Goal: Task Accomplishment & Management: Manage account settings

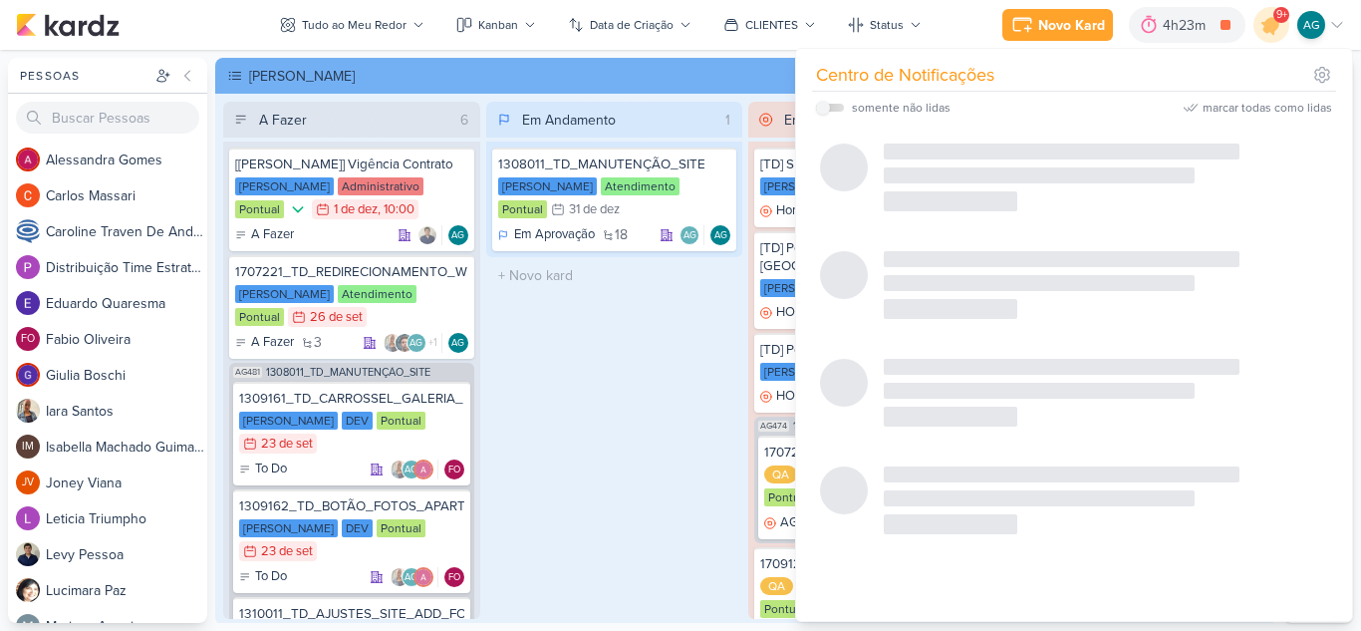
scroll to position [365, 0]
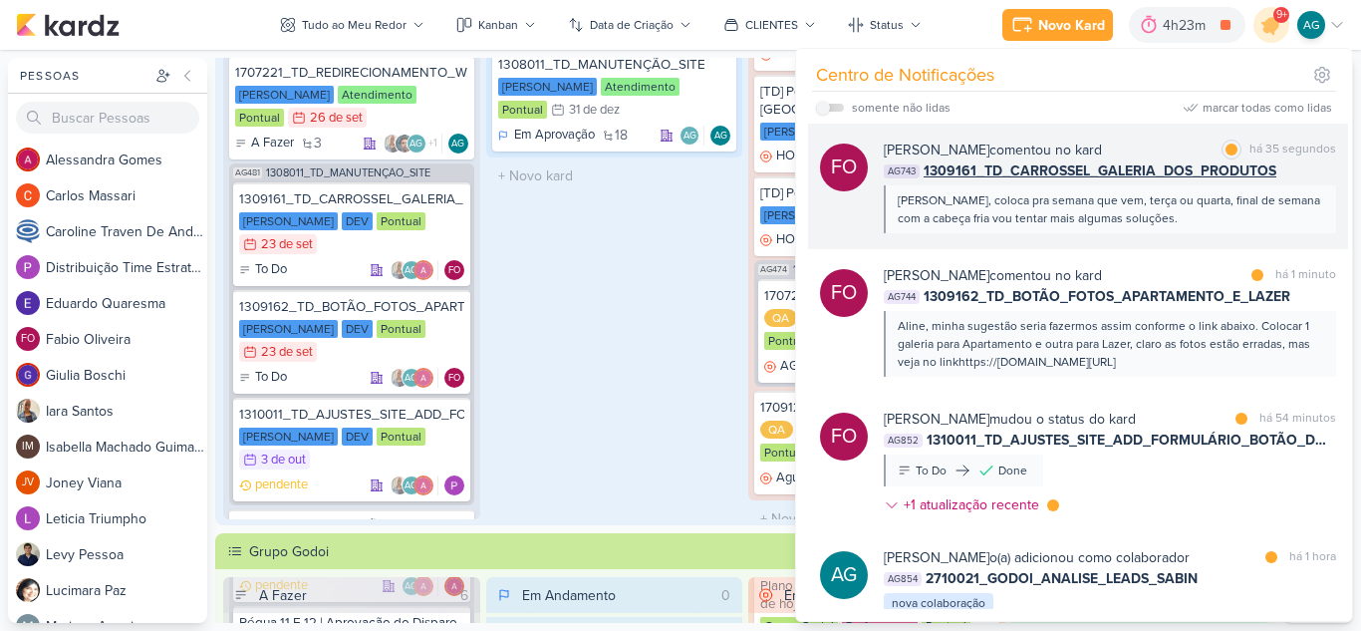
click at [1176, 219] on div "[PERSON_NAME], coloca pra semana que vem, terça ou quarta, final de semana com …" at bounding box center [1109, 209] width 422 height 36
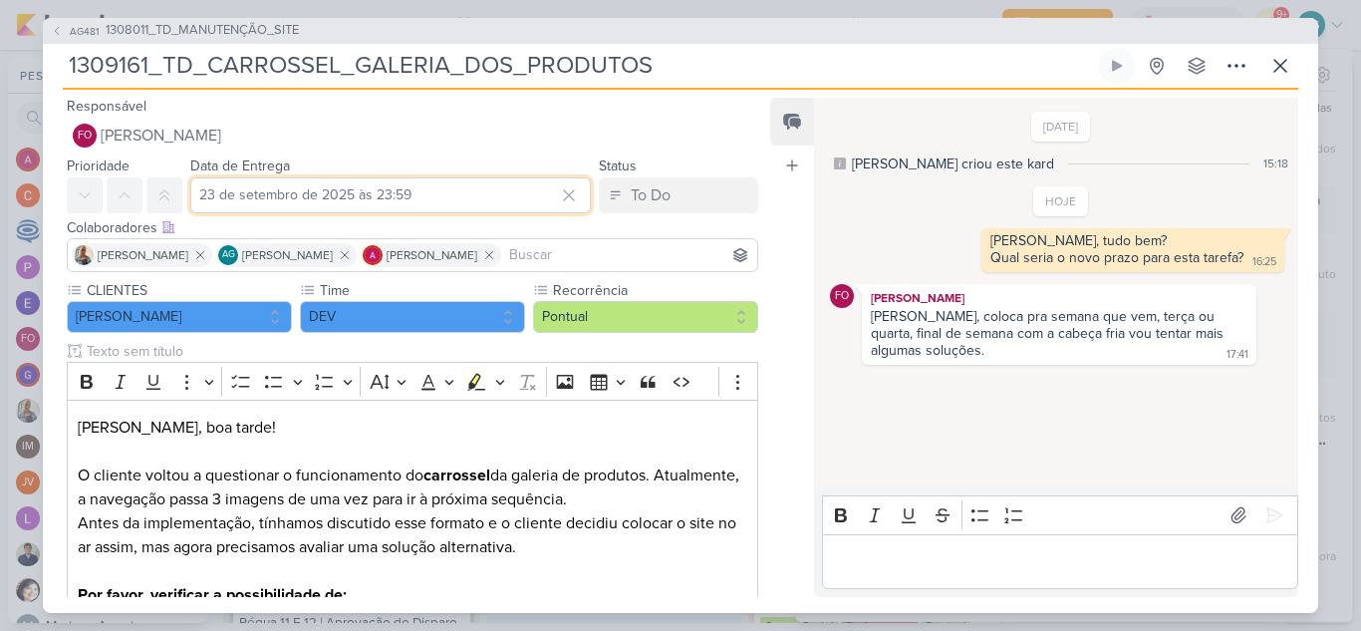
click at [461, 201] on input "23 de setembro de 2025 às 23:59" at bounding box center [390, 195] width 401 height 36
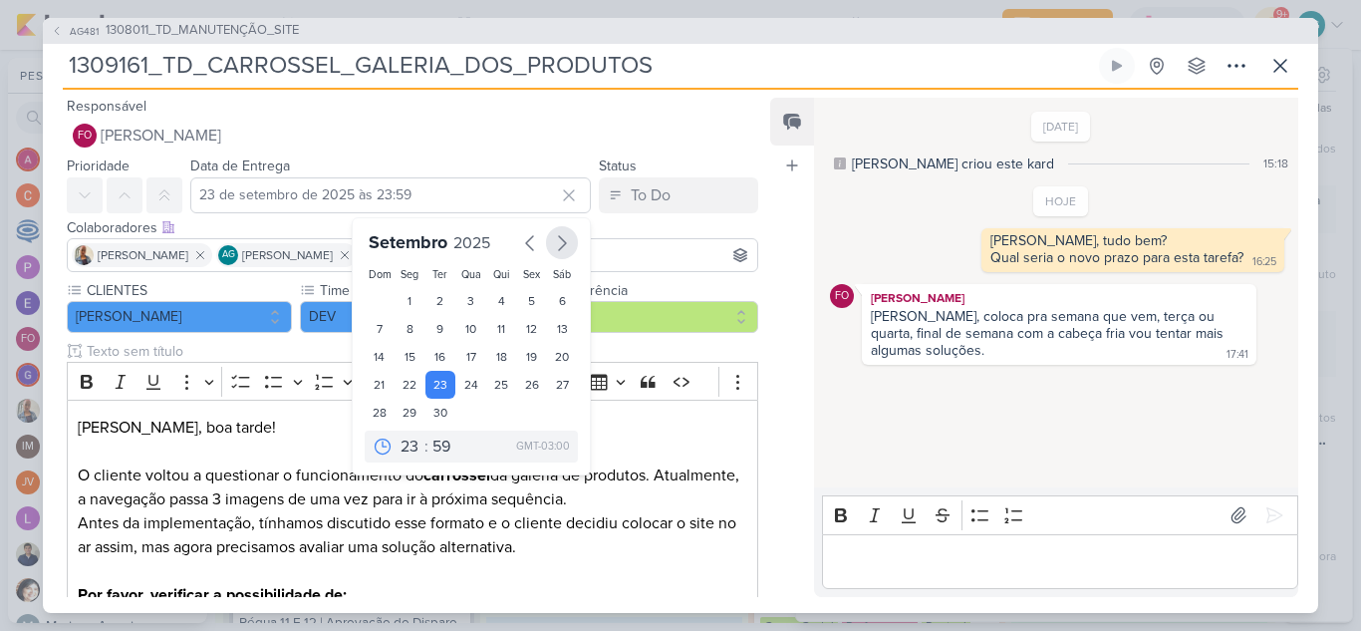
click at [556, 243] on icon "button" at bounding box center [562, 243] width 24 height 24
click at [437, 326] on div "7" at bounding box center [440, 331] width 31 height 28
type input "[DATE] 23:59"
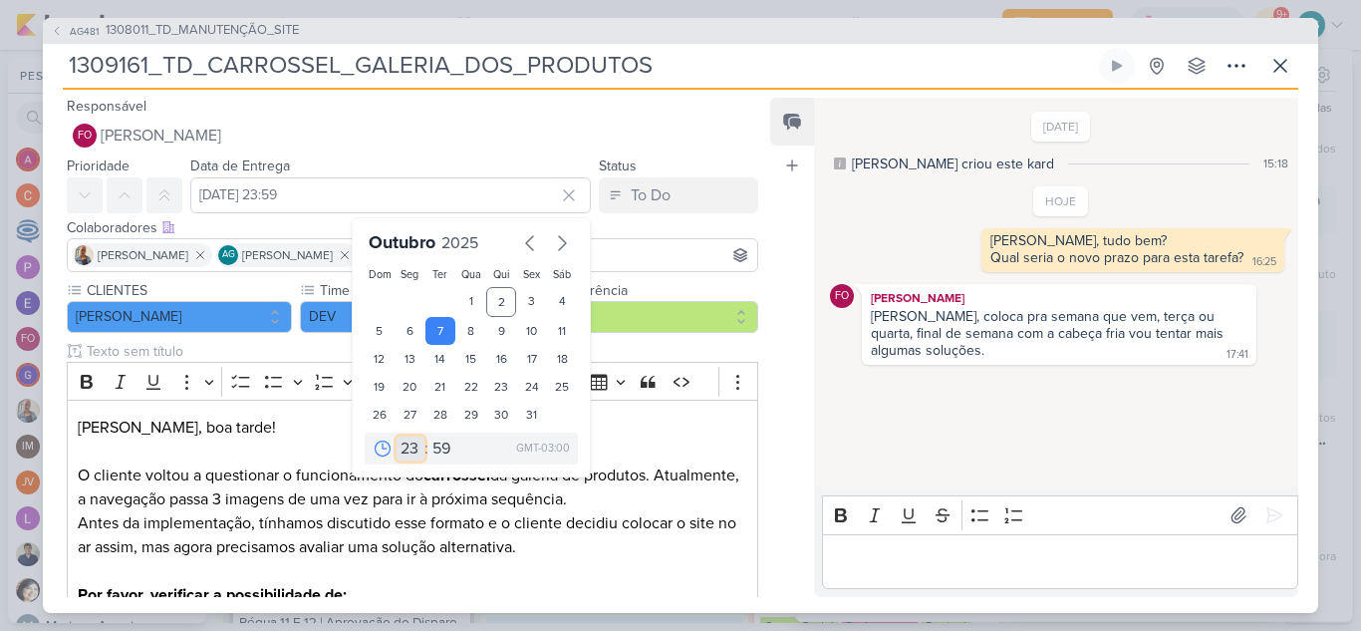
click at [402, 448] on select "00 01 02 03 04 05 06 07 08 09 10 11 12 13 14 15 16 17 18 19 20 21 22 23" at bounding box center [411, 448] width 28 height 24
select select "18"
click at [397, 436] on select "00 01 02 03 04 05 06 07 08 09 10 11 12 13 14 15 16 17 18 19 20 21 22 23" at bounding box center [411, 448] width 28 height 24
type input "[DATE] 18:59"
click at [435, 448] on select "00 05 10 15 20 25 30 35 40 45 50 55 59" at bounding box center [442, 448] width 28 height 24
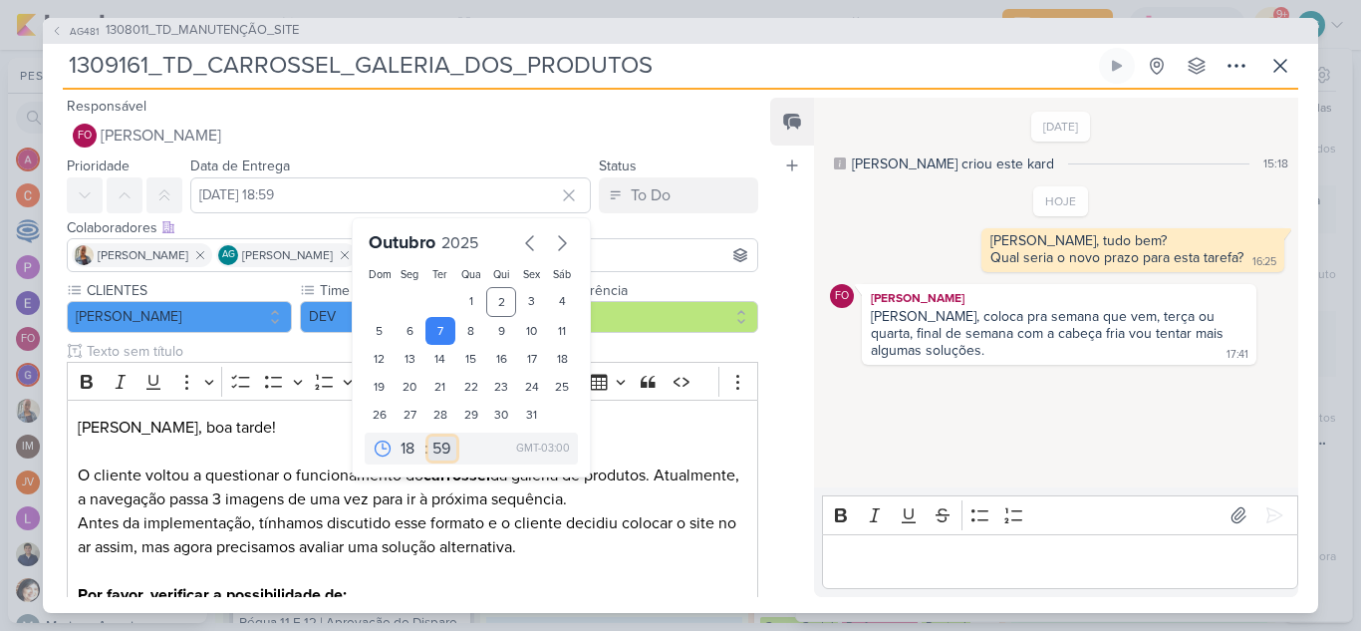
select select "0"
click at [428, 436] on select "00 05 10 15 20 25 30 35 40 45 50 55 59" at bounding box center [442, 448] width 28 height 24
type input "[DATE] 18:00"
click at [893, 564] on p "Editor editing area: main" at bounding box center [1059, 561] width 455 height 24
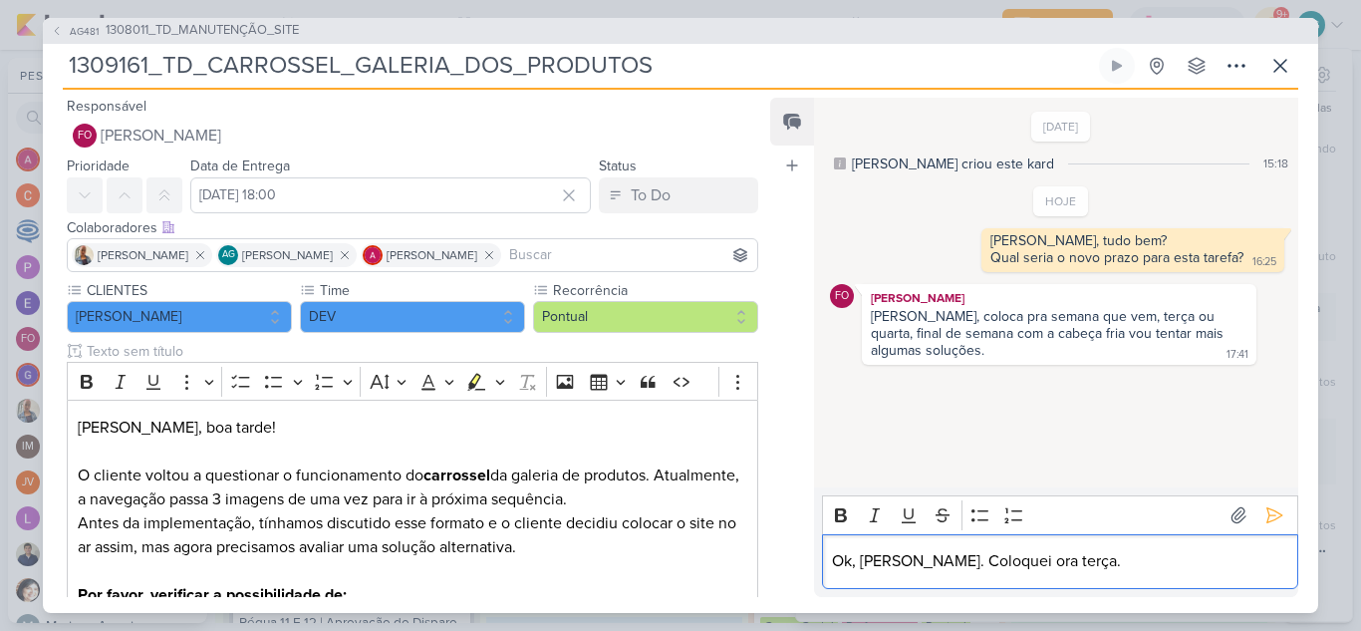
click at [978, 563] on p "Ok, [PERSON_NAME]. Coloquei ora terça." at bounding box center [1059, 561] width 455 height 24
click at [1093, 562] on p "Ok, [PERSON_NAME]. Coloquei pra terça." at bounding box center [1059, 561] width 455 height 24
drag, startPoint x: 1138, startPoint y: 559, endPoint x: 834, endPoint y: 553, distance: 304.0
click at [834, 553] on p "Ok, [PERSON_NAME]. Coloquei pra terça. Obrigada." at bounding box center [1059, 561] width 455 height 24
copy p "Ok, [PERSON_NAME]. Coloquei pra terça. Obrigada."
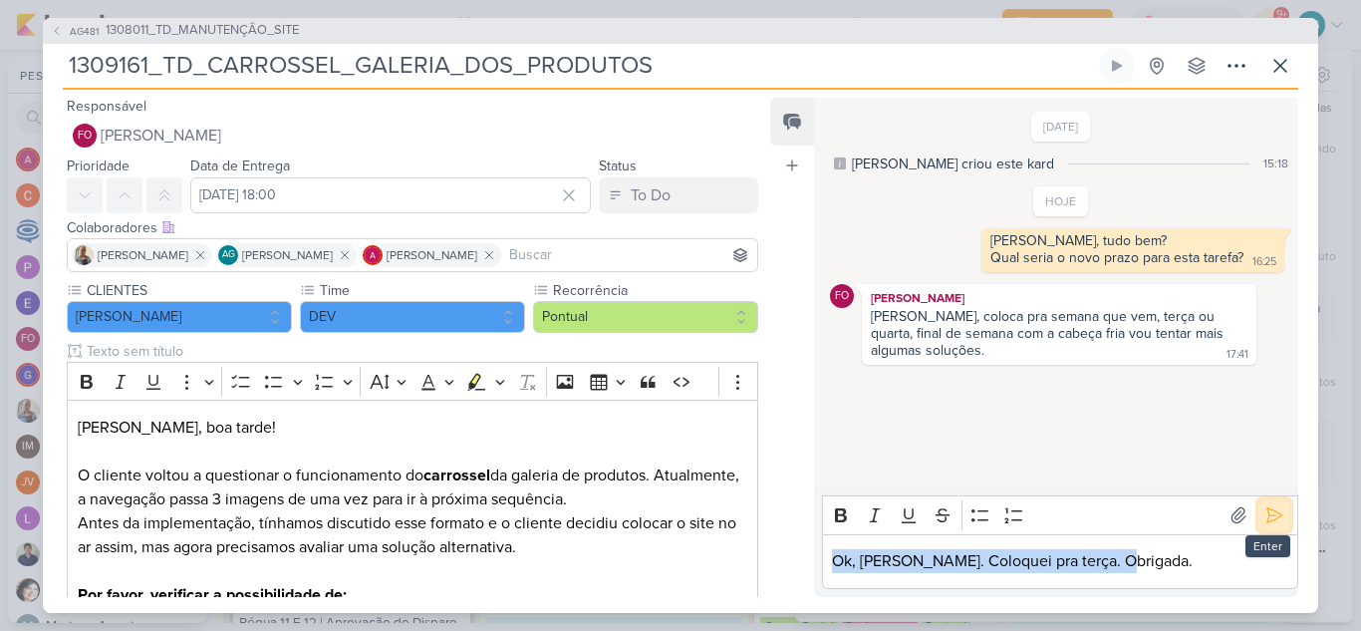
click at [1270, 512] on icon at bounding box center [1274, 515] width 20 height 20
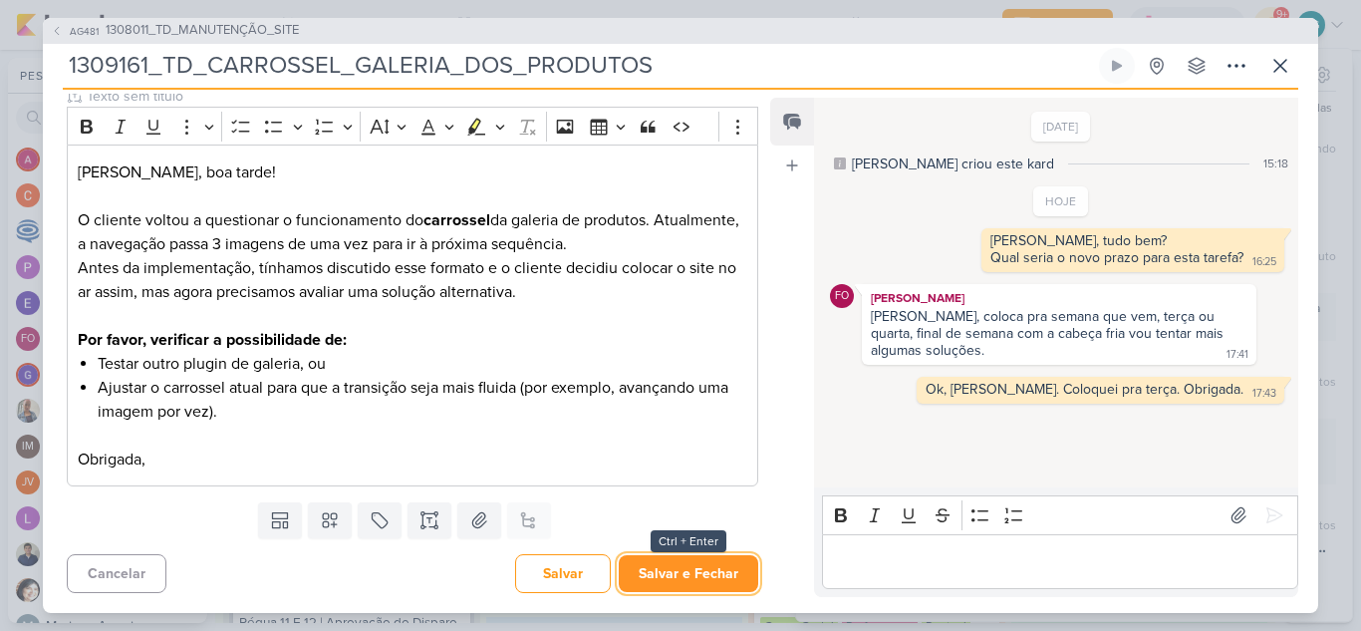
click at [694, 572] on button "Salvar e Fechar" at bounding box center [688, 573] width 139 height 37
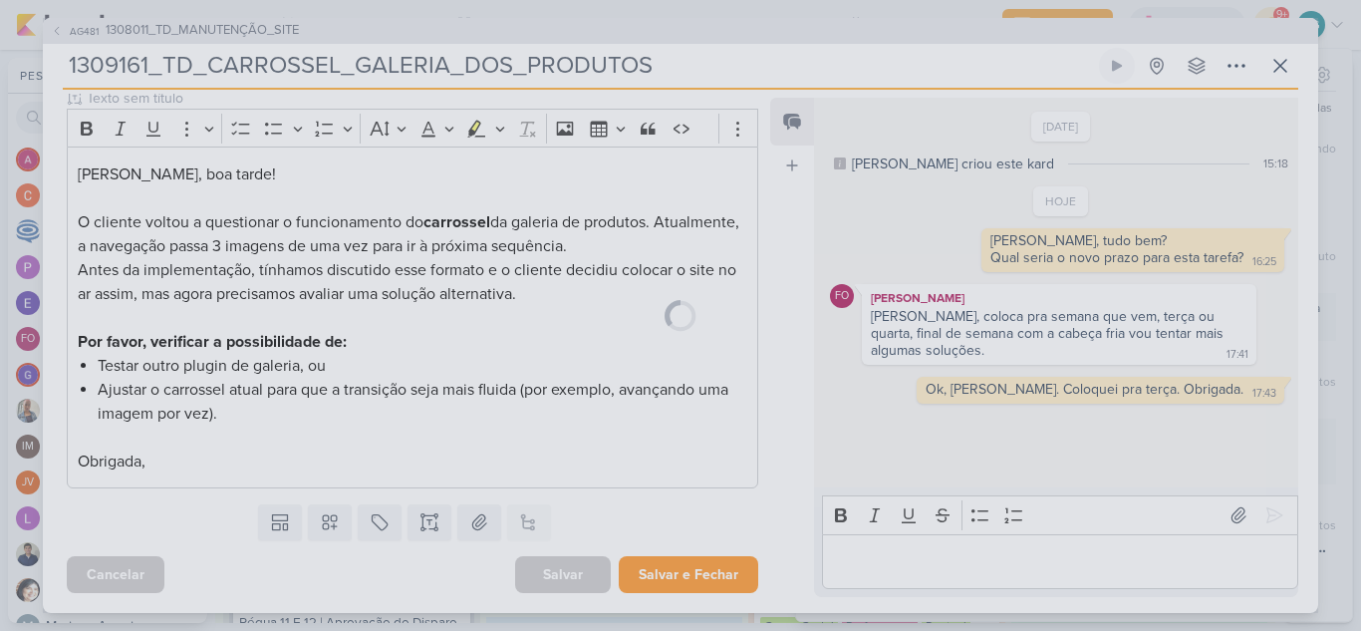
scroll to position [253, 0]
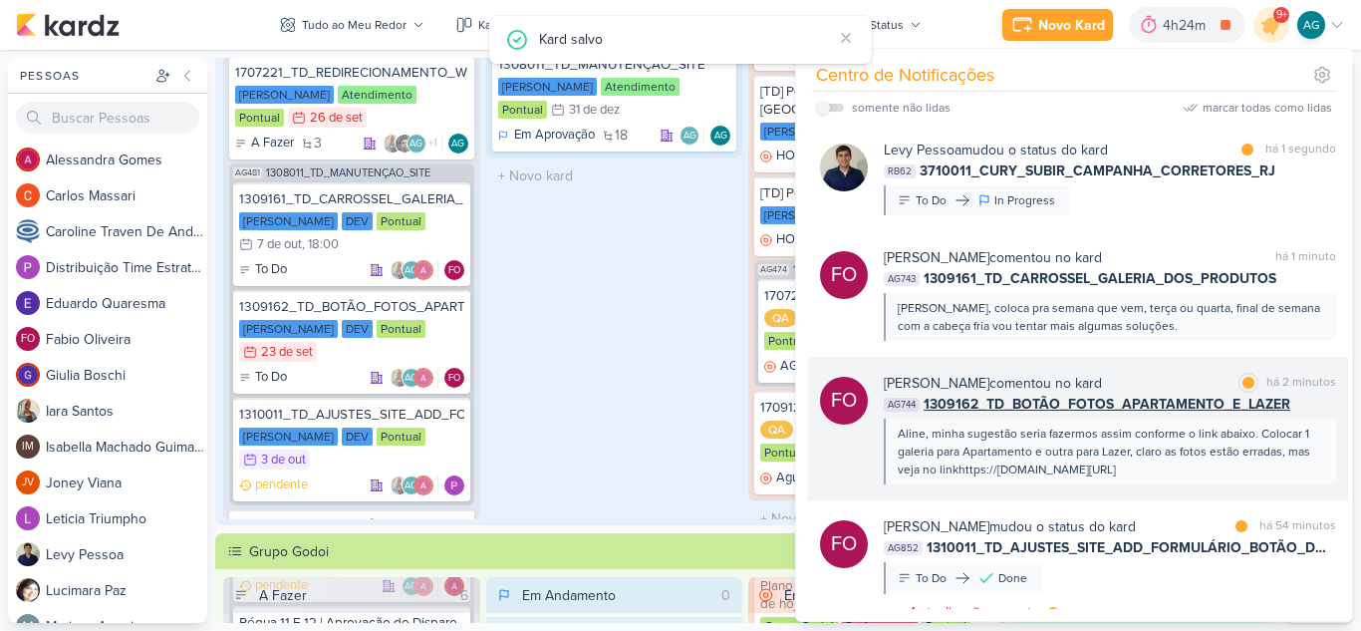
click at [1037, 446] on div "Aline, minha sugestão seria fazermos assim conforme o link abaixo. Colocar 1 ga…" at bounding box center [1109, 451] width 422 height 54
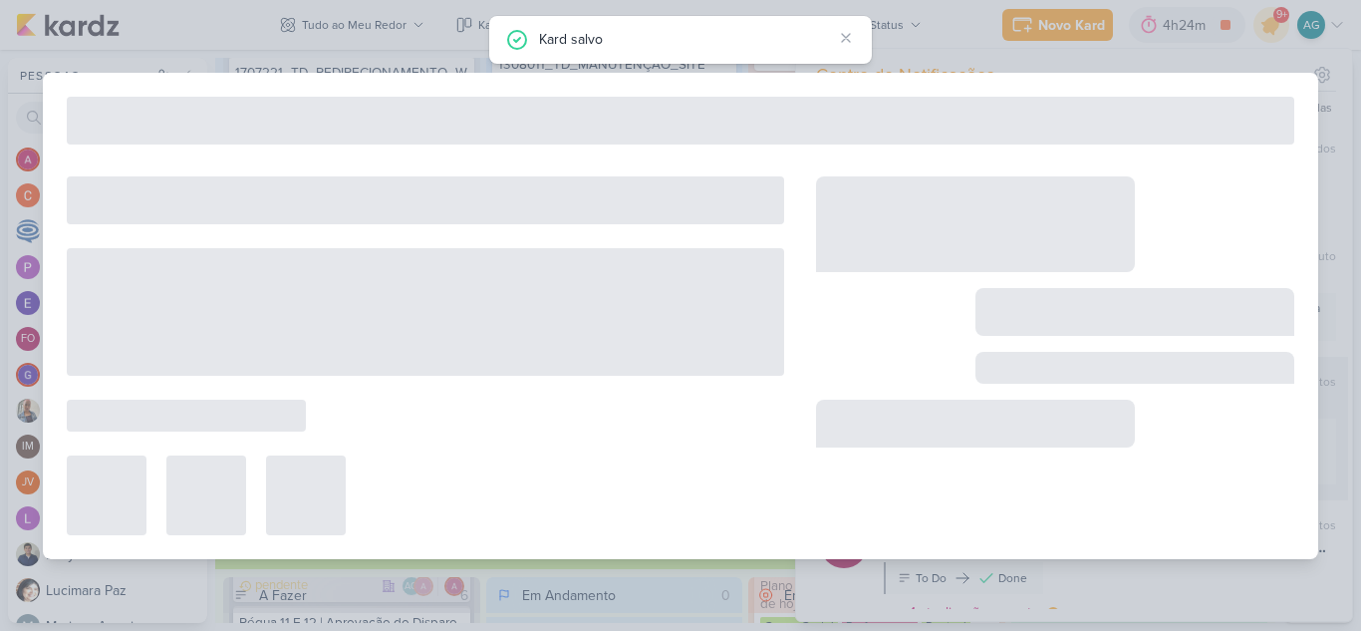
type input "1309162_TD_BOTÃO_FOTOS_APARTAMENTO_E_LAZER"
type input "23 de setembro de 2025 às 23:59"
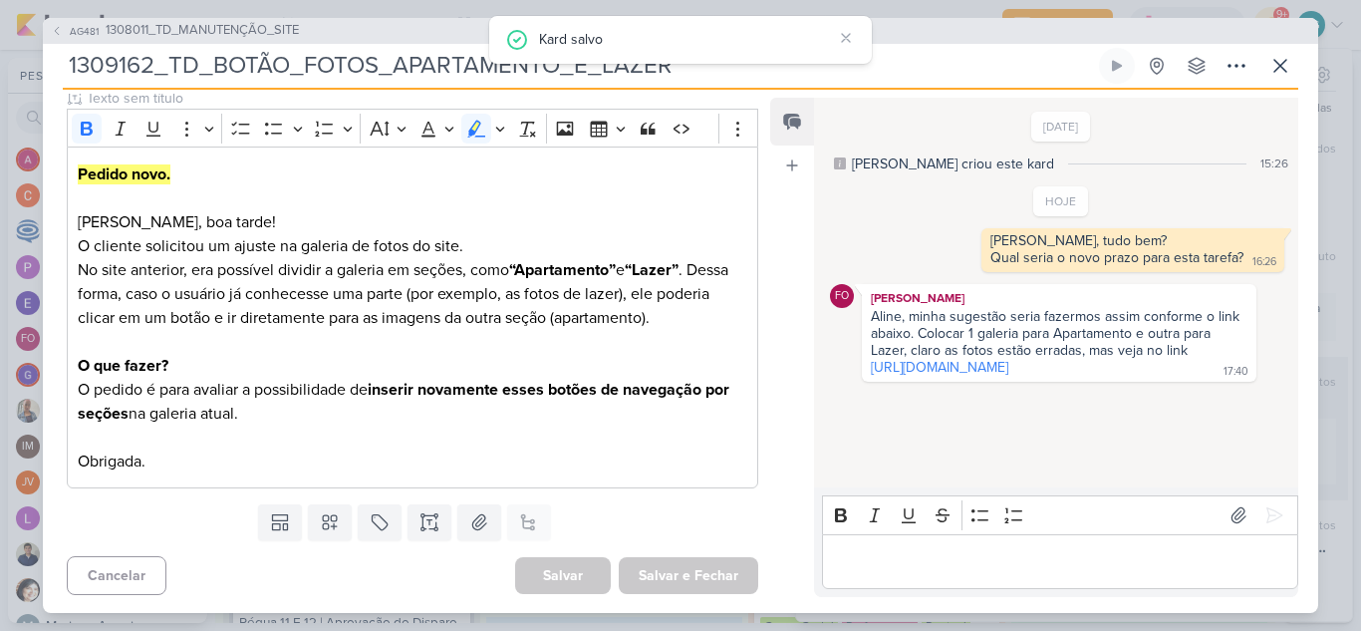
scroll to position [0, 0]
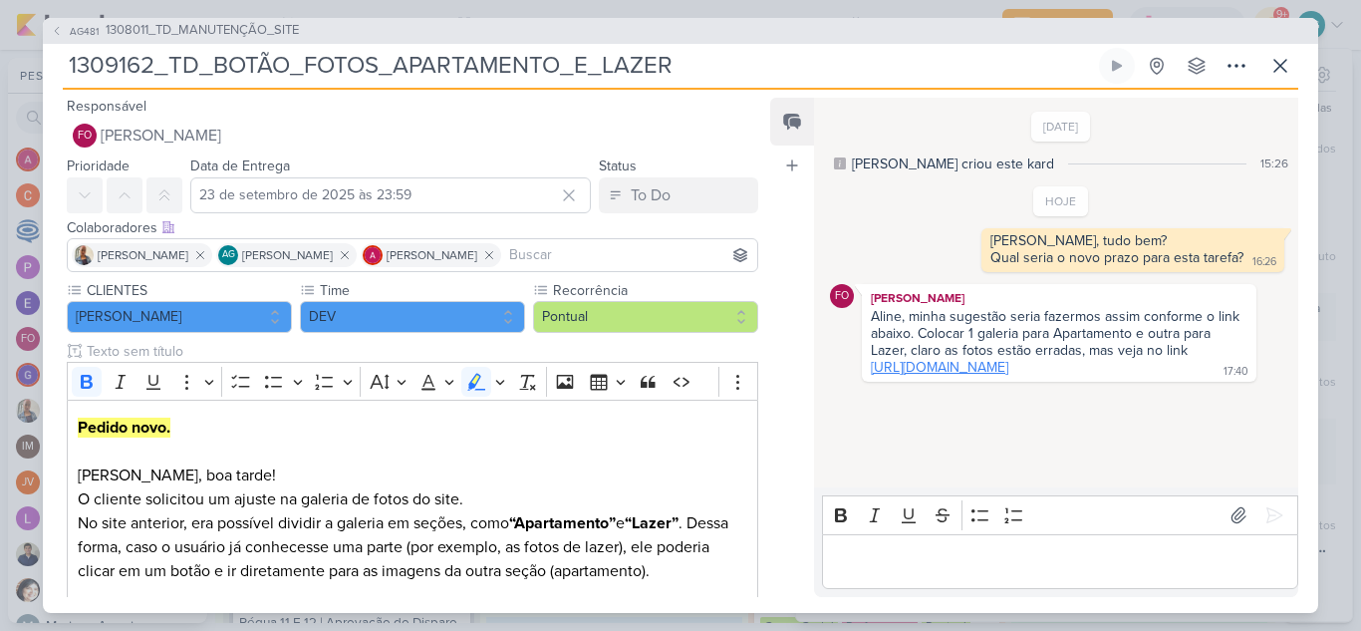
click at [1008, 376] on link "[URL][DOMAIN_NAME]" at bounding box center [940, 367] width 138 height 17
click at [290, 23] on span "1308011_TD_MANUTENÇÃO_SITE" at bounding box center [202, 31] width 193 height 20
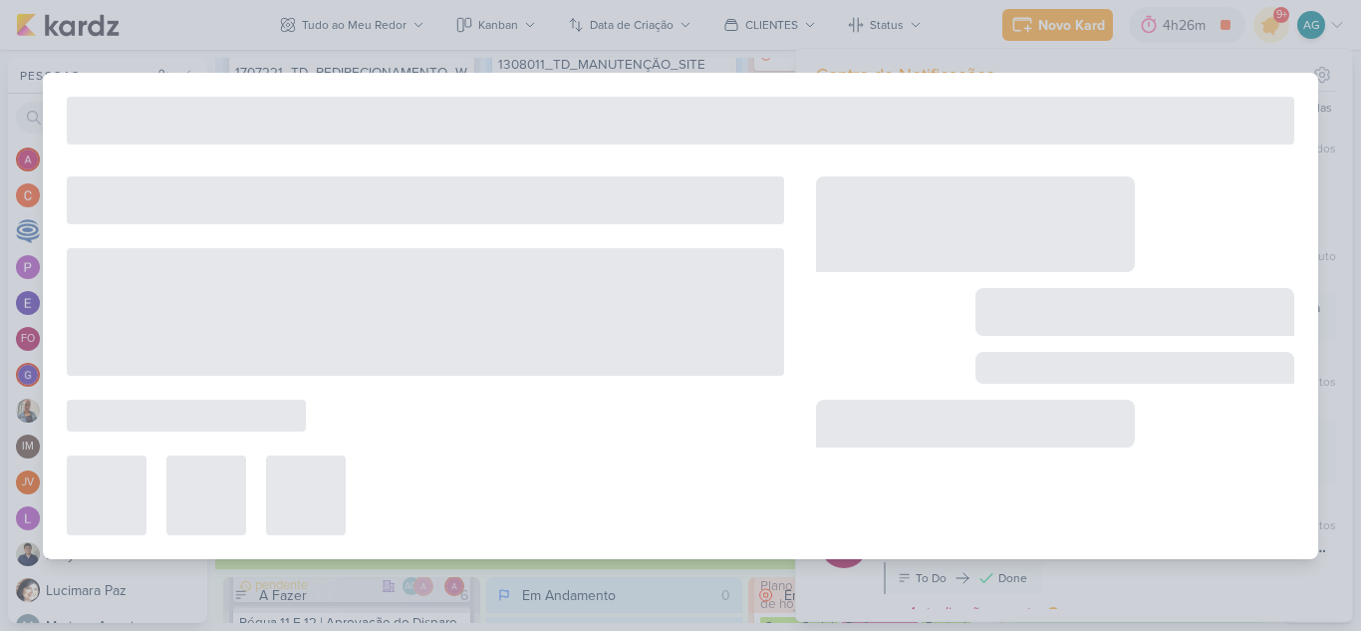
type input "1308011_TD_MANUTENÇÃO_SITE"
type input "[DATE] 23:59"
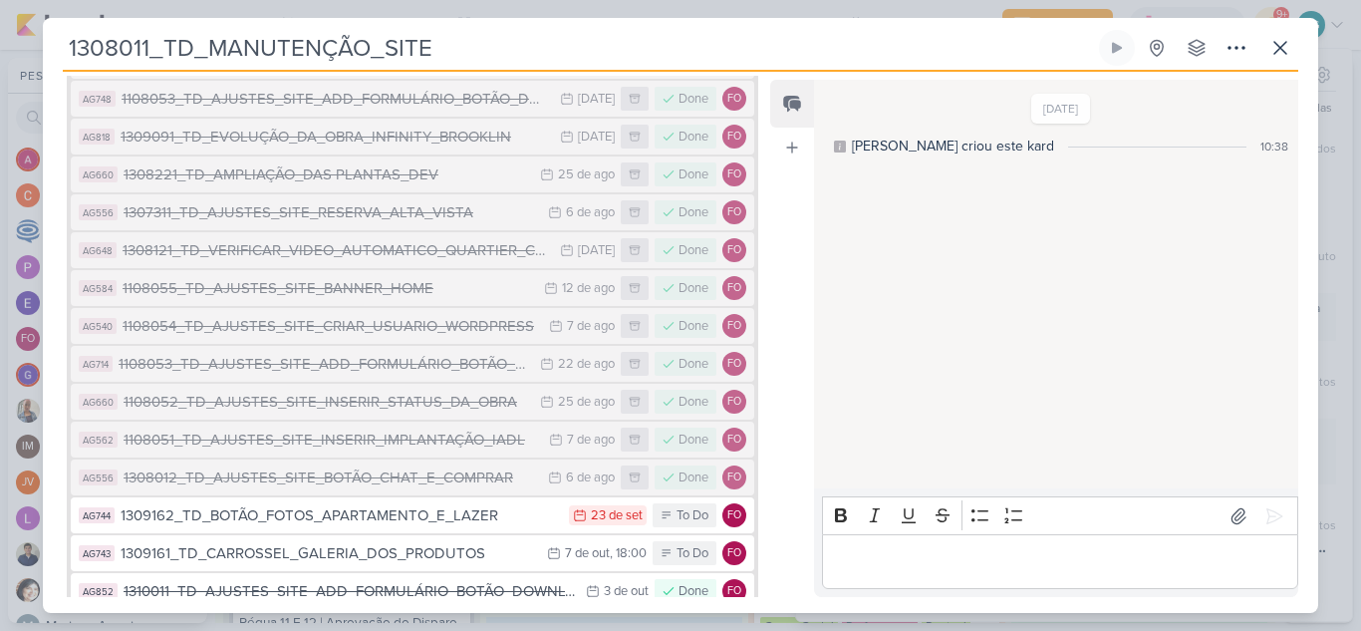
scroll to position [598, 0]
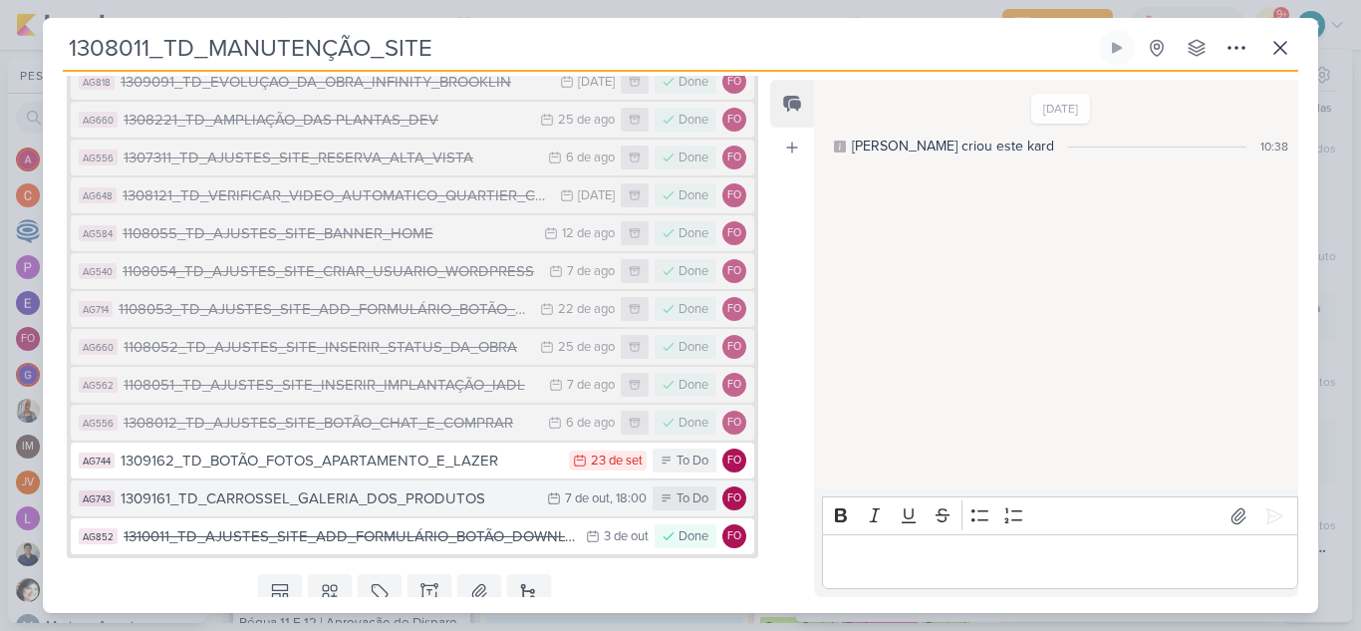
click at [420, 505] on div "1309161_TD_CARROSSEL_GALERIA_DOS_PRODUTOS" at bounding box center [329, 498] width 417 height 23
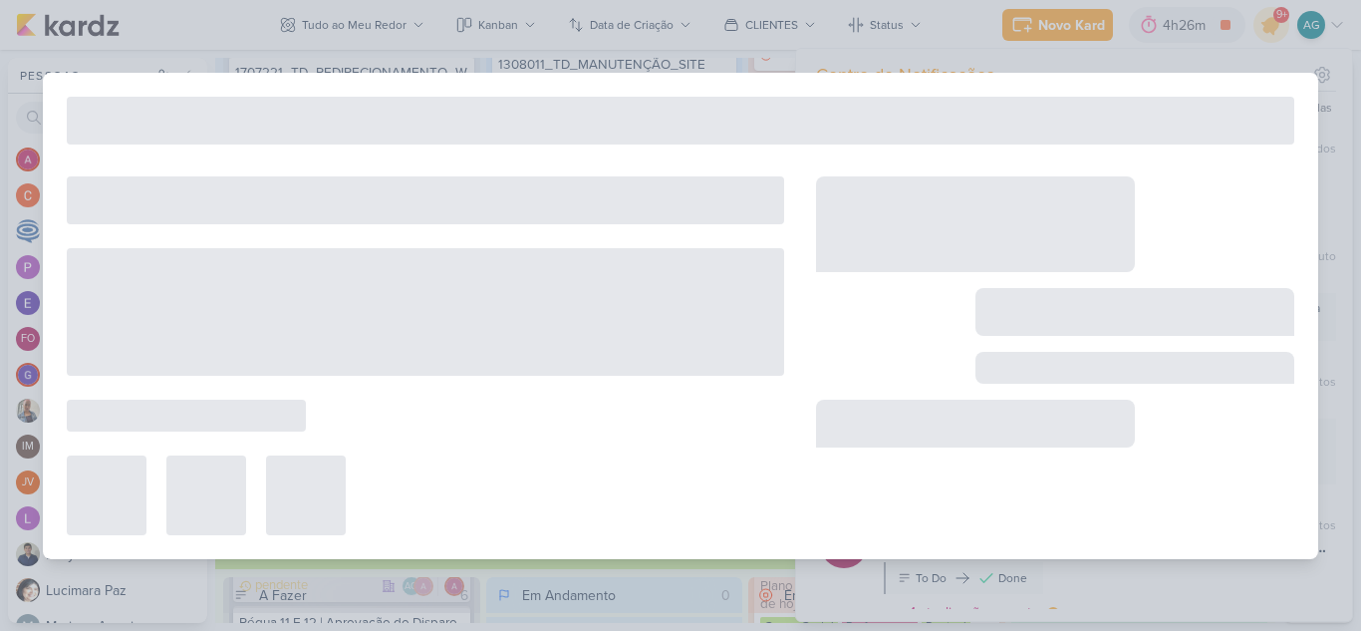
type input "1309161_TD_CARROSSEL_GALERIA_DOS_PRODUTOS"
type input "[DATE] 18:00"
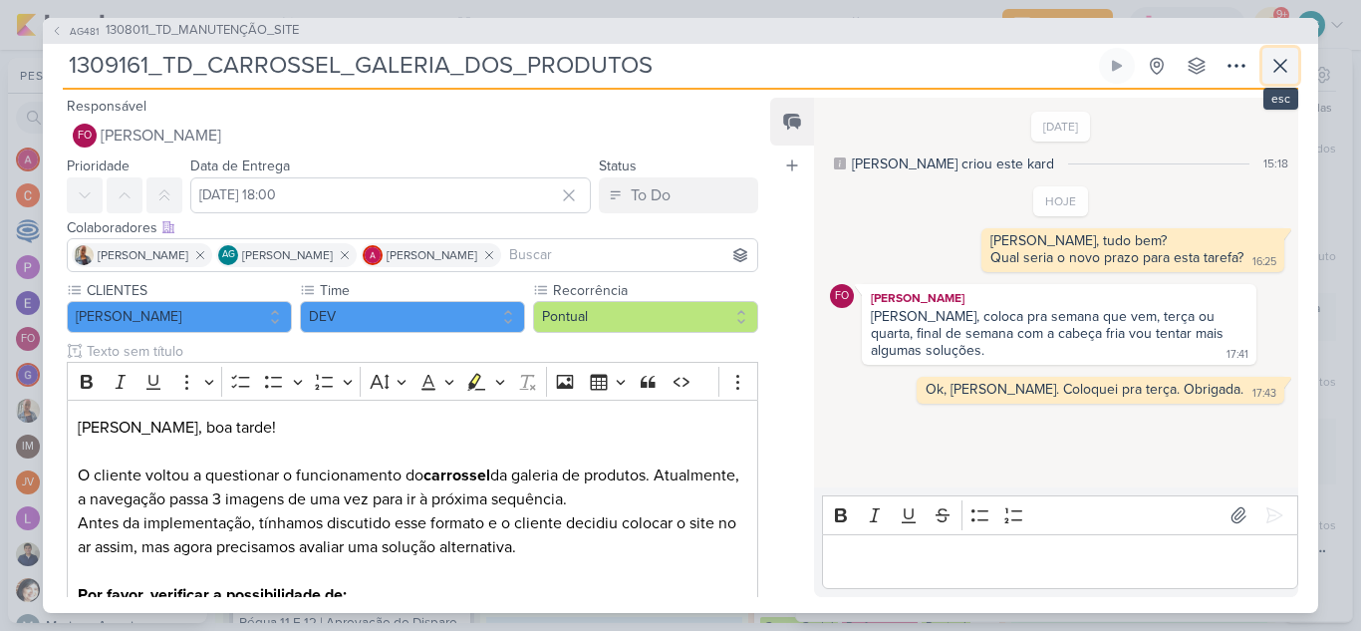
click at [1288, 64] on icon at bounding box center [1280, 66] width 24 height 24
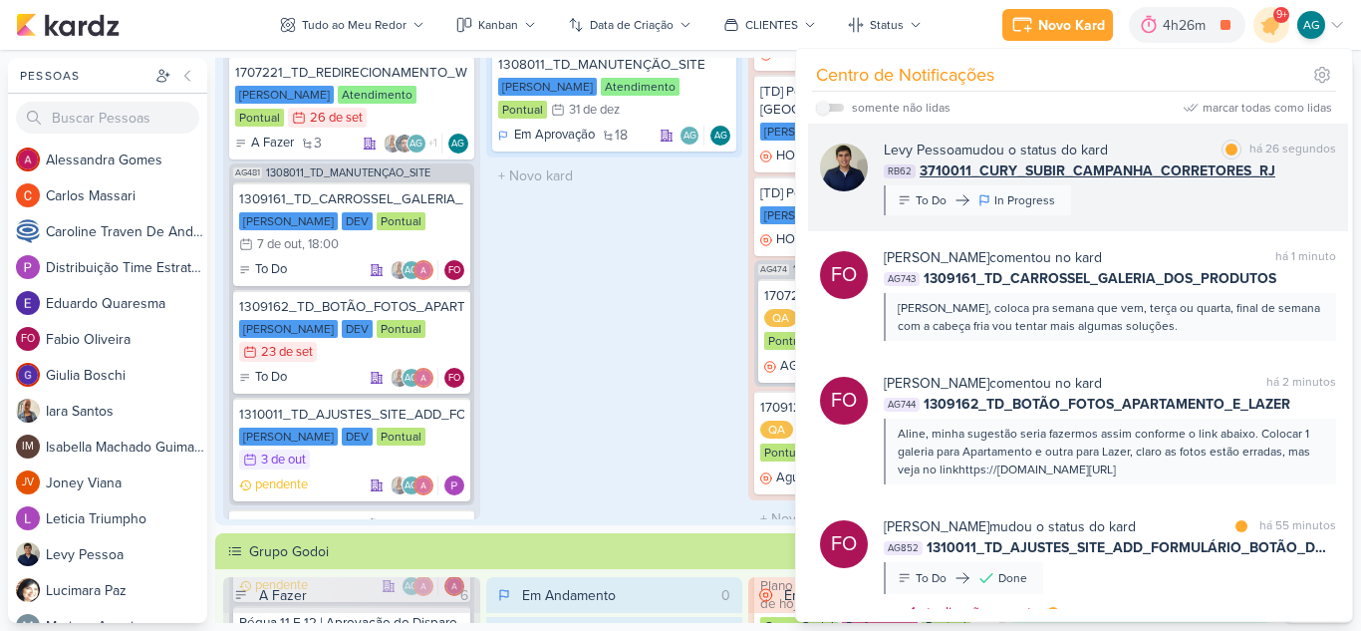
click at [1200, 208] on div "[PERSON_NAME] mudou o status do kard marcar como lida há 26 segundos RB62 37100…" at bounding box center [1110, 177] width 452 height 76
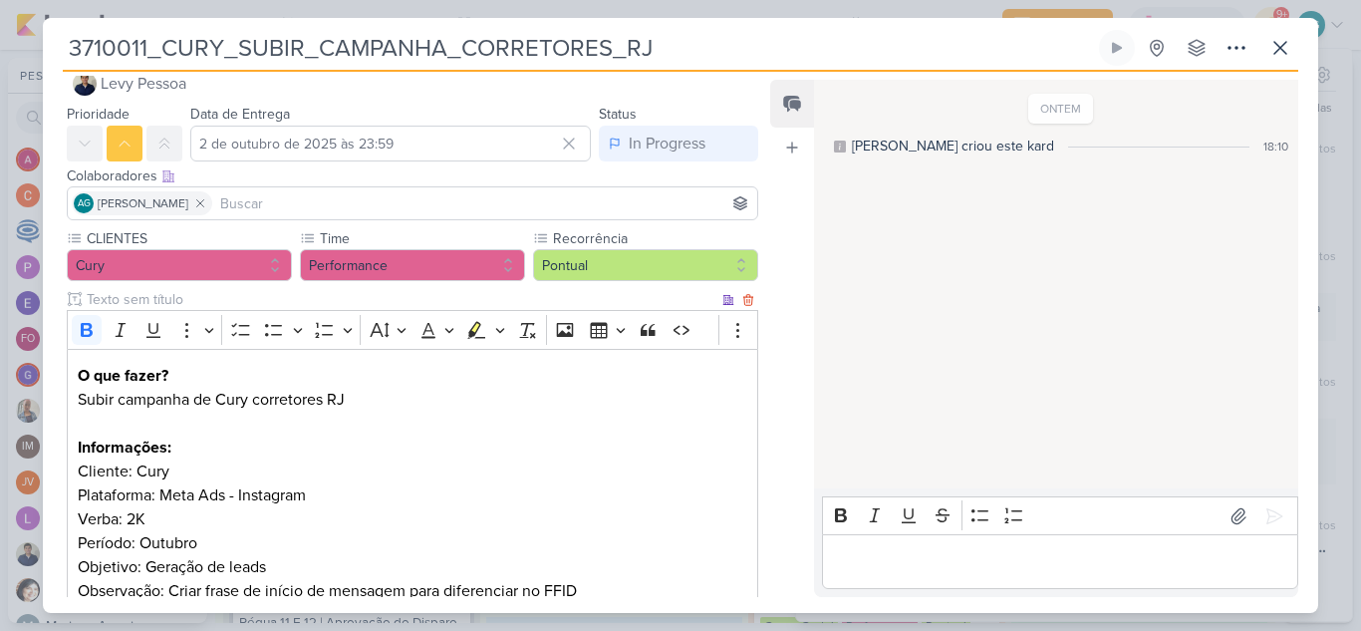
scroll to position [0, 0]
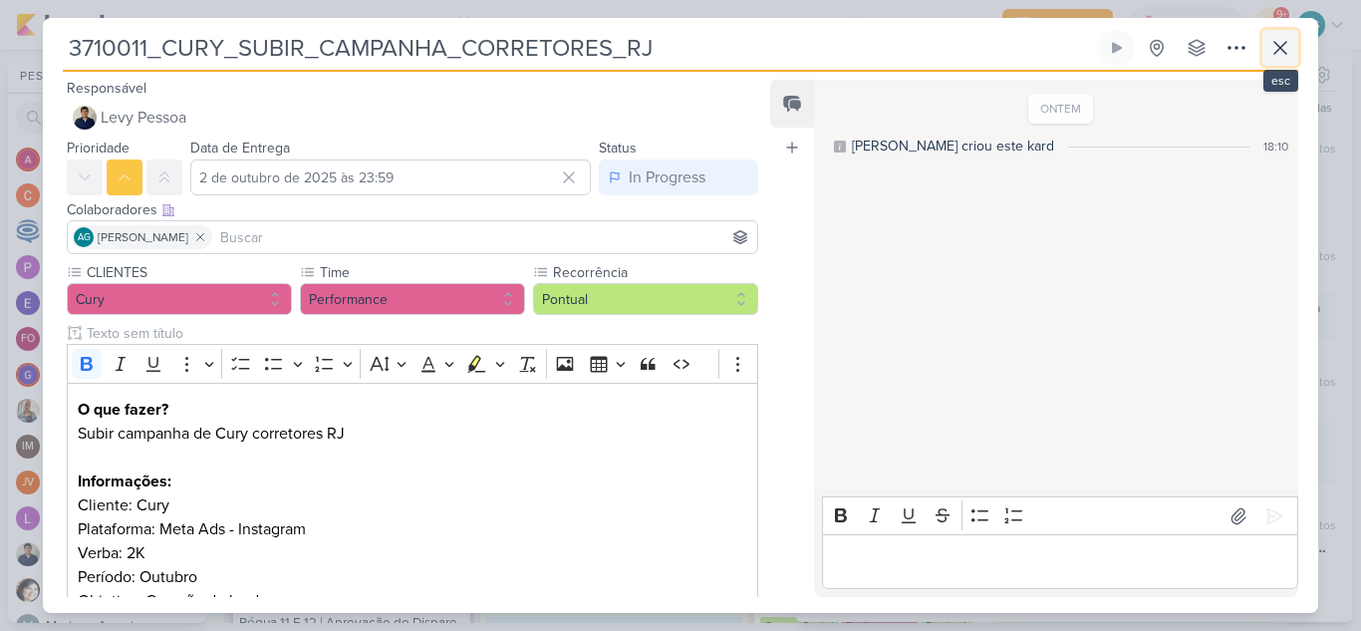
click at [1277, 43] on icon at bounding box center [1280, 48] width 24 height 24
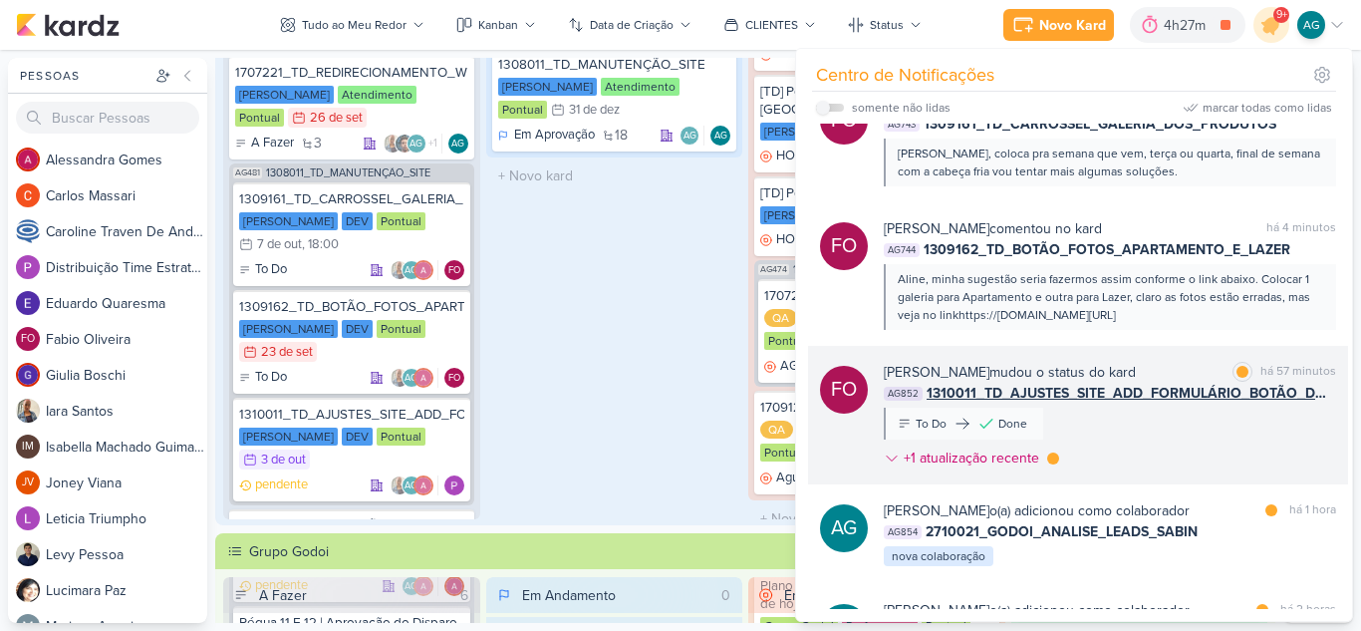
scroll to position [199, 0]
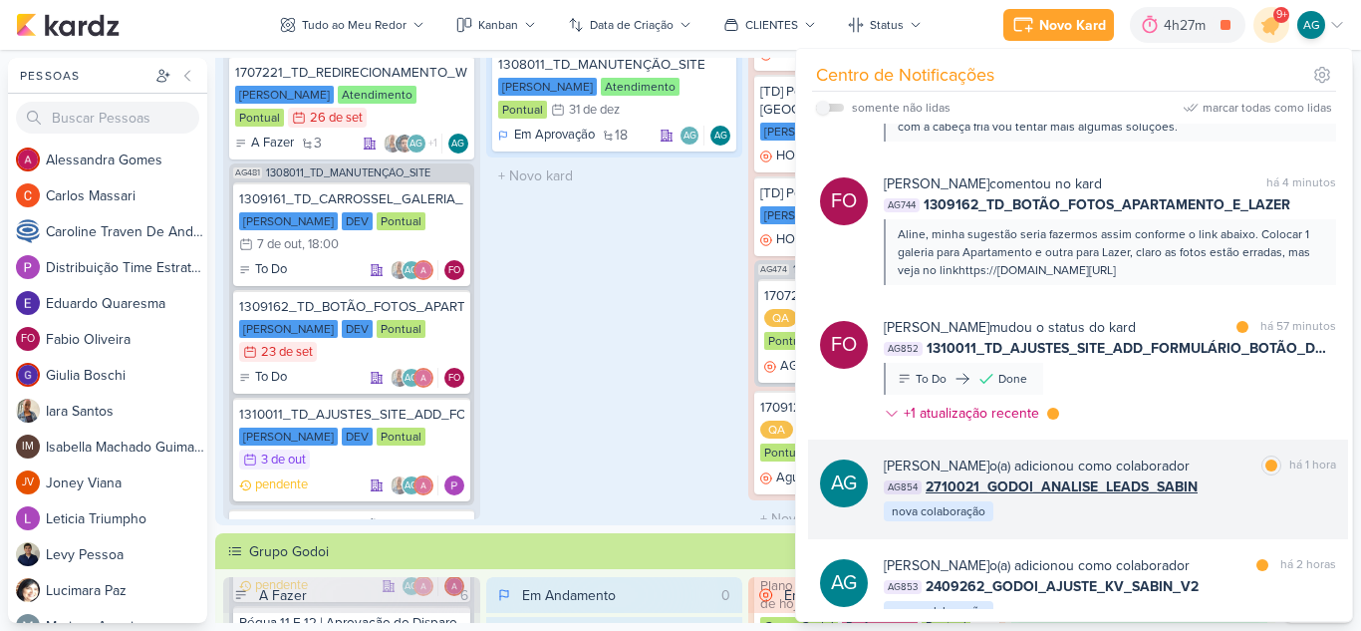
click at [1216, 502] on div "[PERSON_NAME] o(a) adicionou como colaborador marcar como lida há 1 hora AG854 …" at bounding box center [1110, 489] width 452 height 68
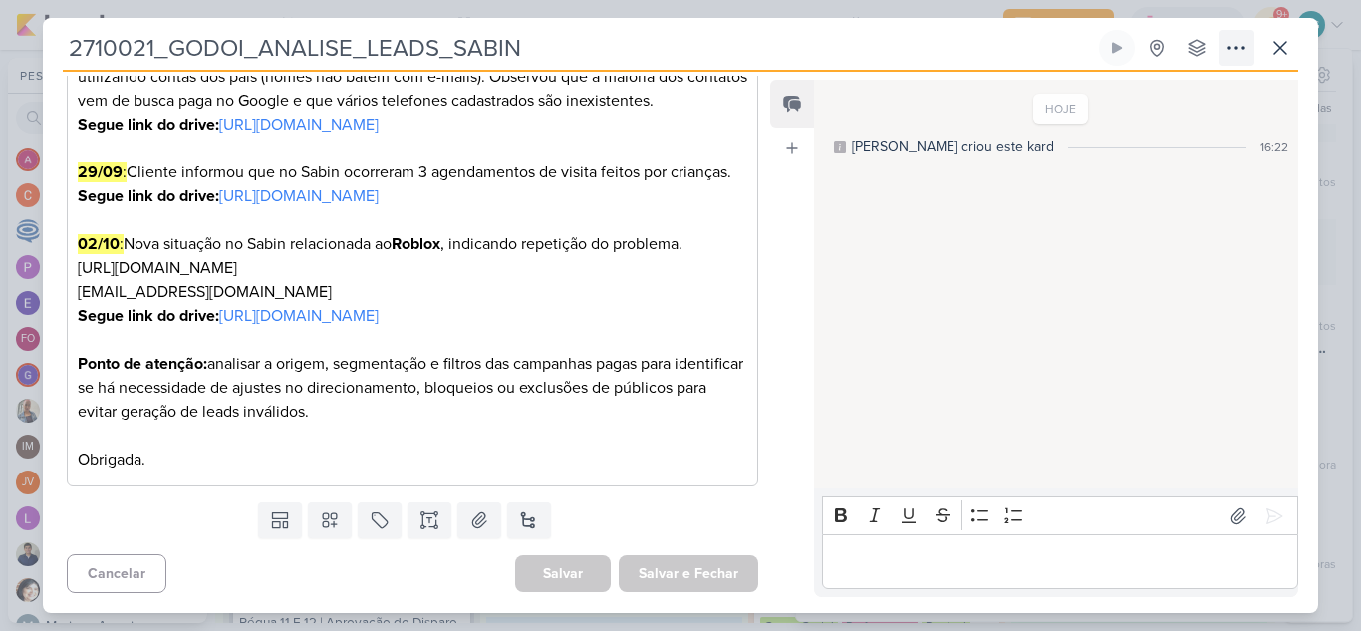
scroll to position [572, 0]
click at [1280, 44] on icon at bounding box center [1280, 48] width 24 height 24
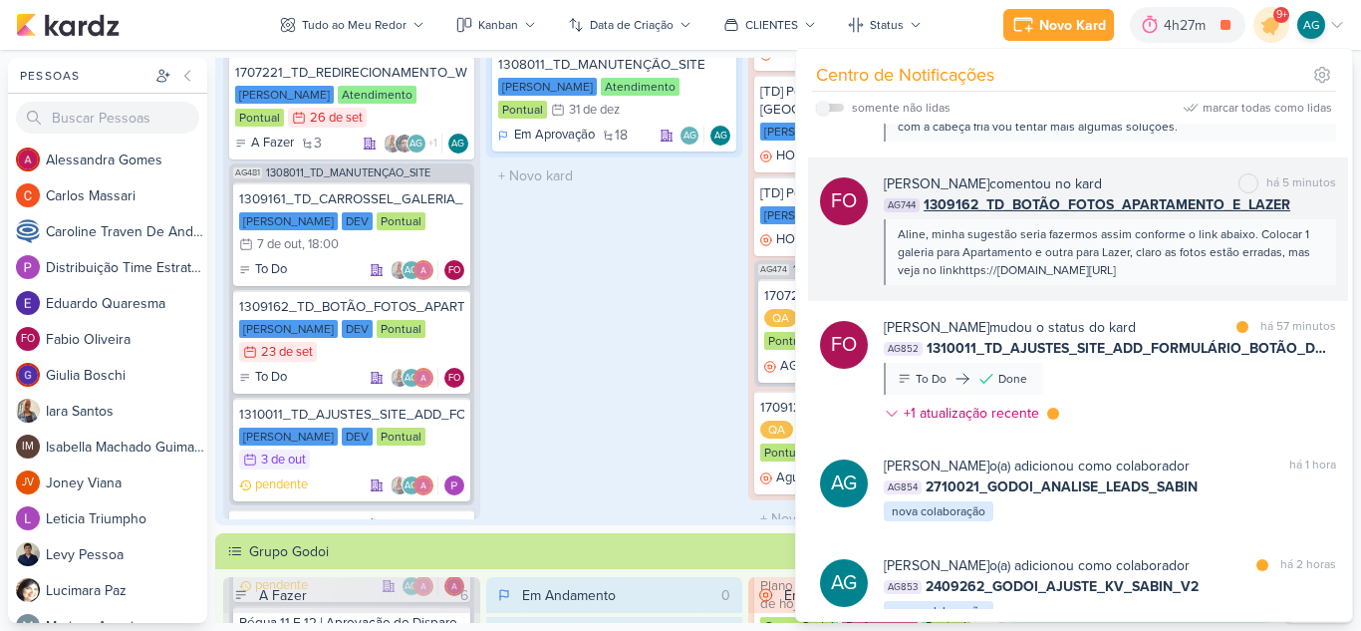
scroll to position [0, 0]
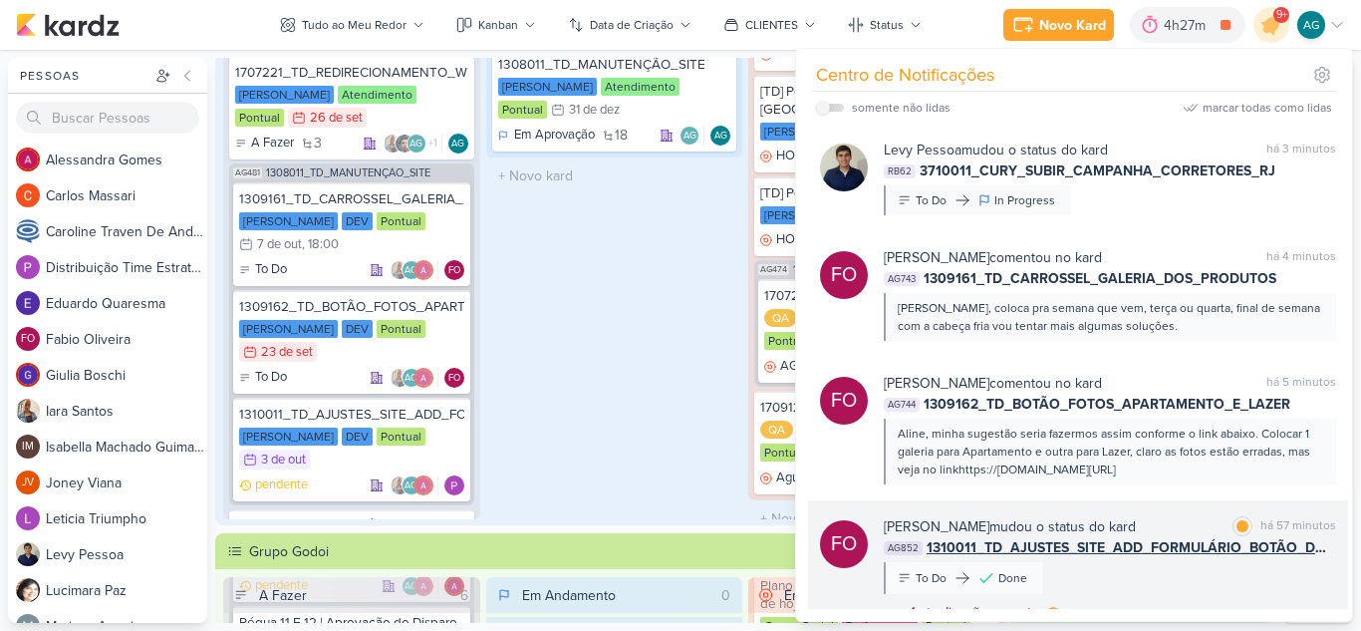
click at [1206, 575] on div "[PERSON_NAME] mudou o status do kard marcar como lida há 57 minutos AG852 13100…" at bounding box center [1110, 573] width 452 height 115
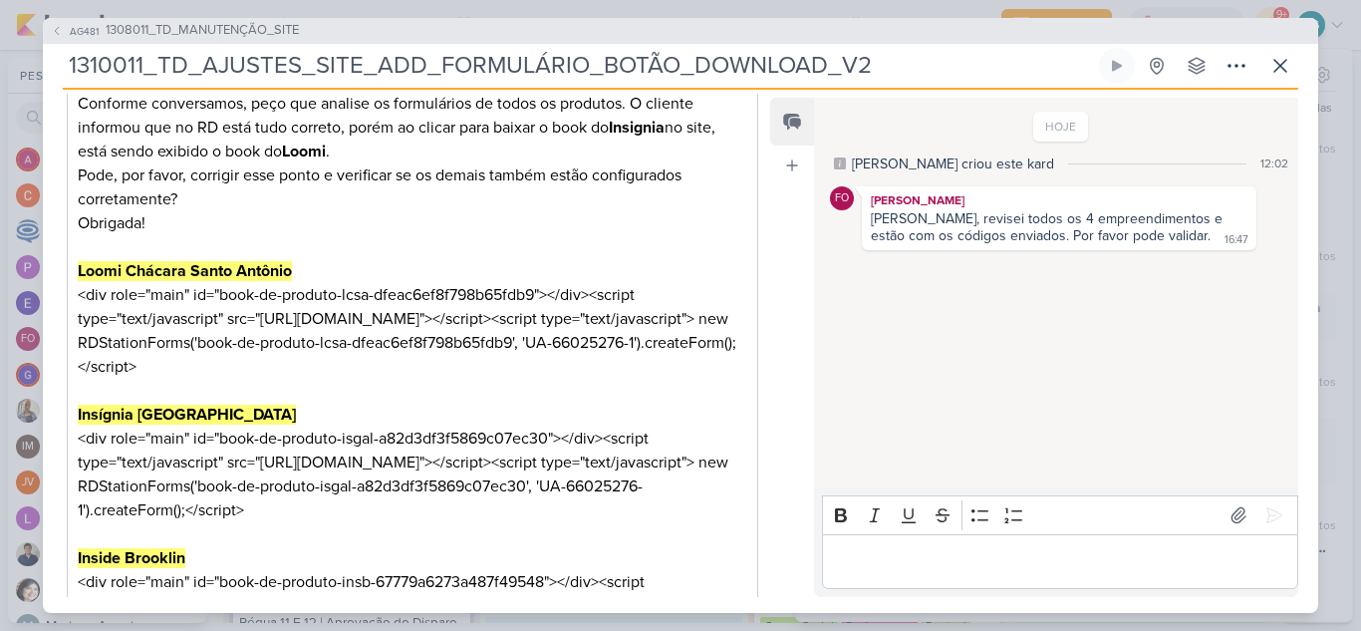
scroll to position [299, 0]
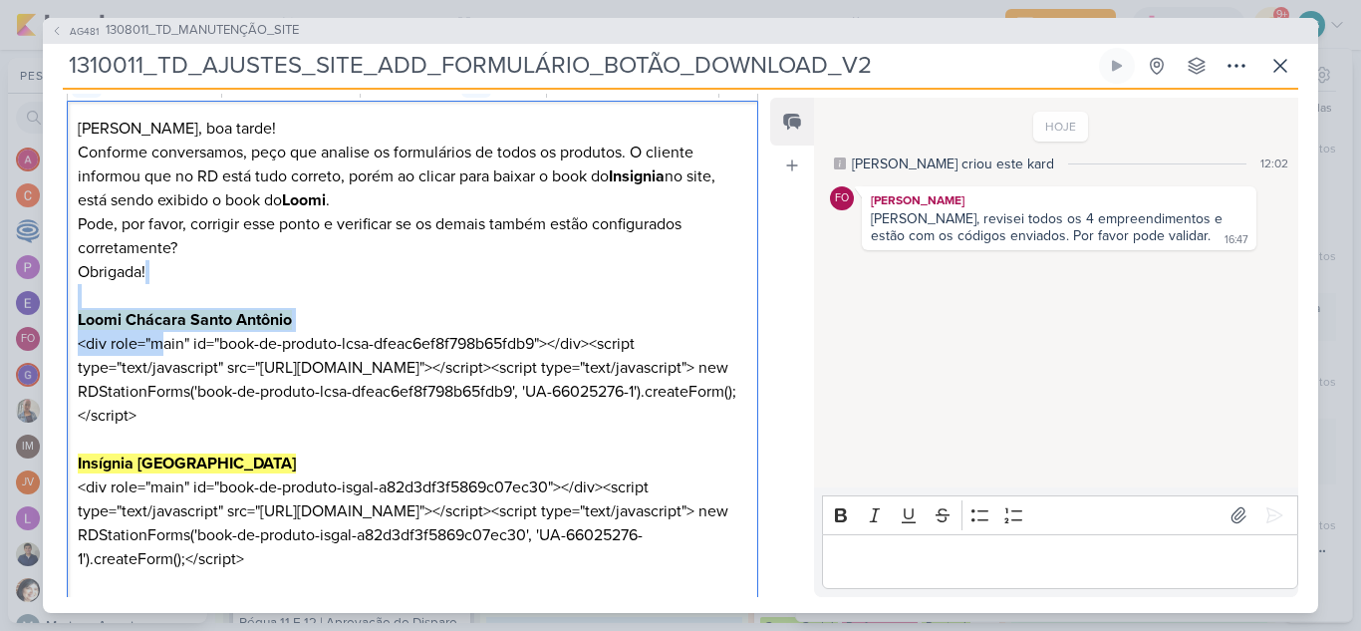
drag, startPoint x: 75, startPoint y: 296, endPoint x: 160, endPoint y: 353, distance: 102.8
click at [160, 353] on div "[PERSON_NAME], boa tarde! Conforme conversamos, peço que analise os formulários…" at bounding box center [413, 487] width 692 height 772
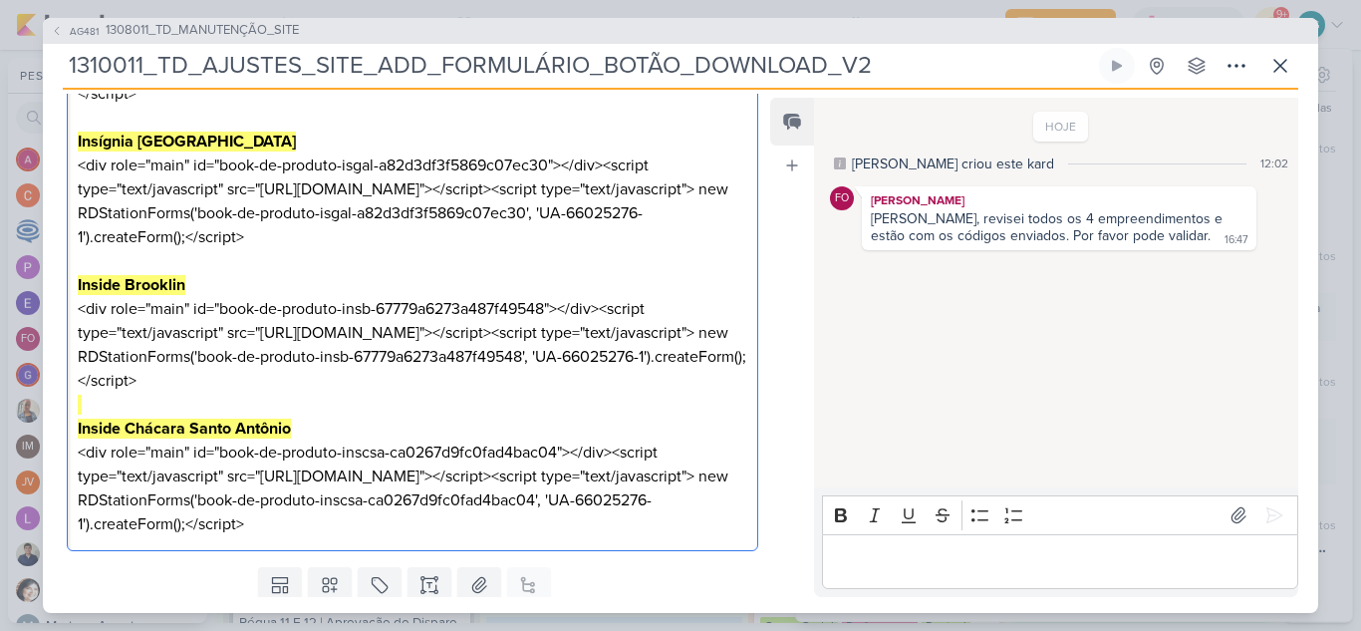
scroll to position [383, 0]
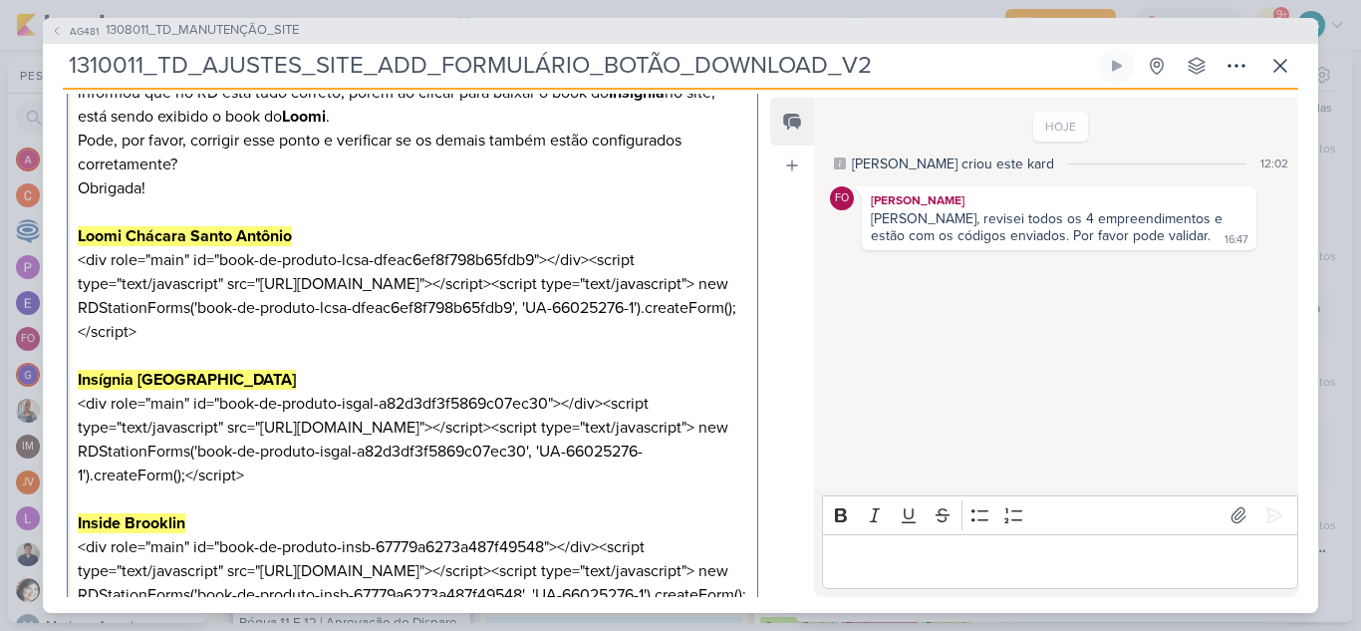
click at [366, 185] on p "Obrigada! Loomi Chácara Santo Antônio <div role="main" id="book-de-produto-lcsa…" at bounding box center [413, 271] width 670 height 191
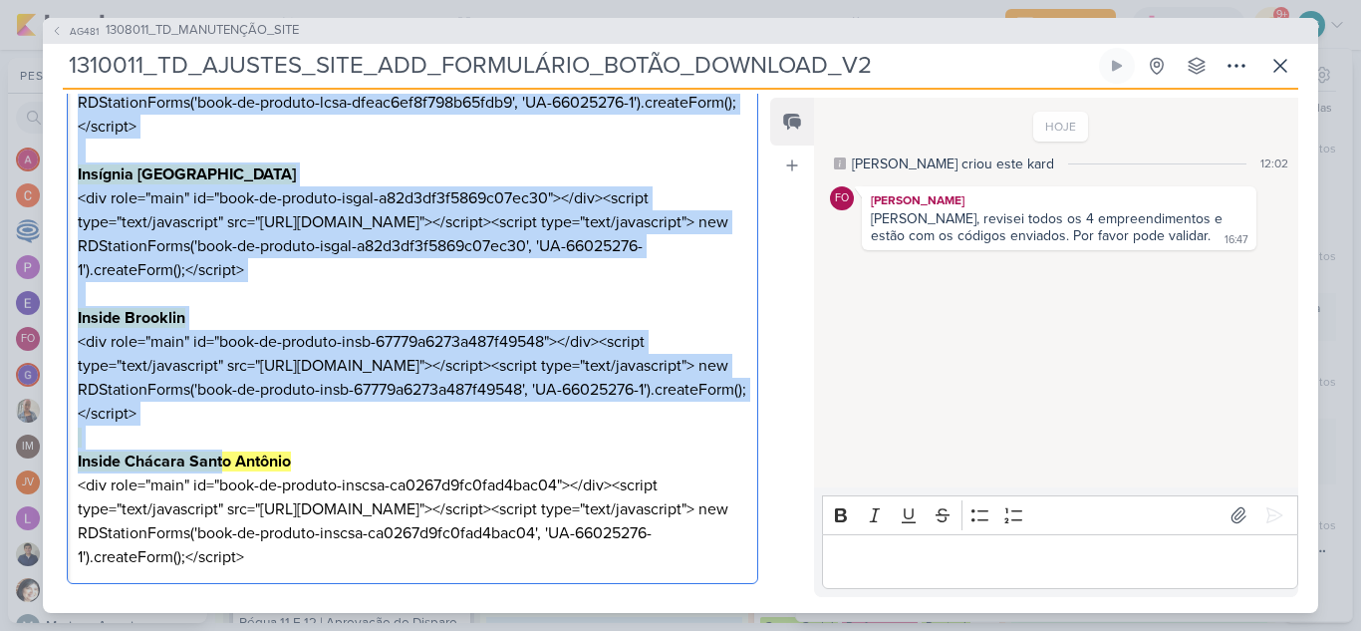
scroll to position [682, 0]
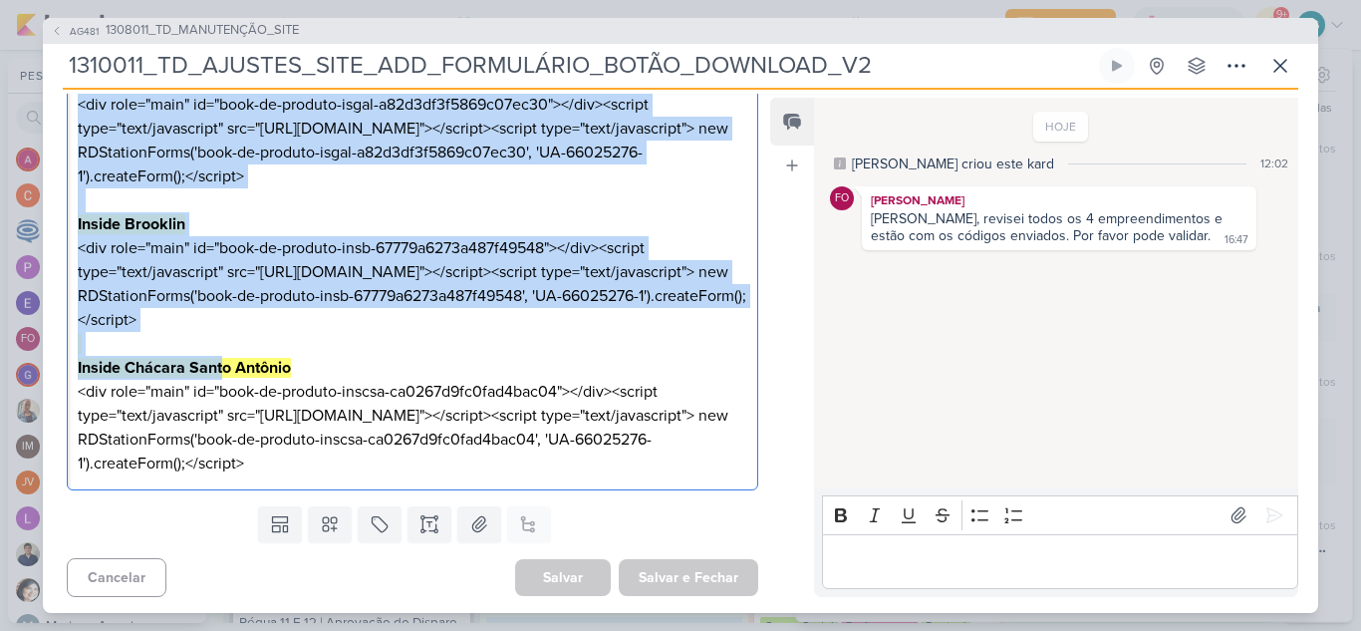
drag, startPoint x: 76, startPoint y: 211, endPoint x: 276, endPoint y: 570, distance: 410.8
click at [276, 490] on div "[PERSON_NAME], boa tarde! Conforme conversamos, peço que analise os formulários…" at bounding box center [413, 104] width 692 height 772
copy div "Lorem Ipsumdo Sitam Consect <adi elit="sedd" ei="temp-in-utlabor-etdo-magna3al8…"
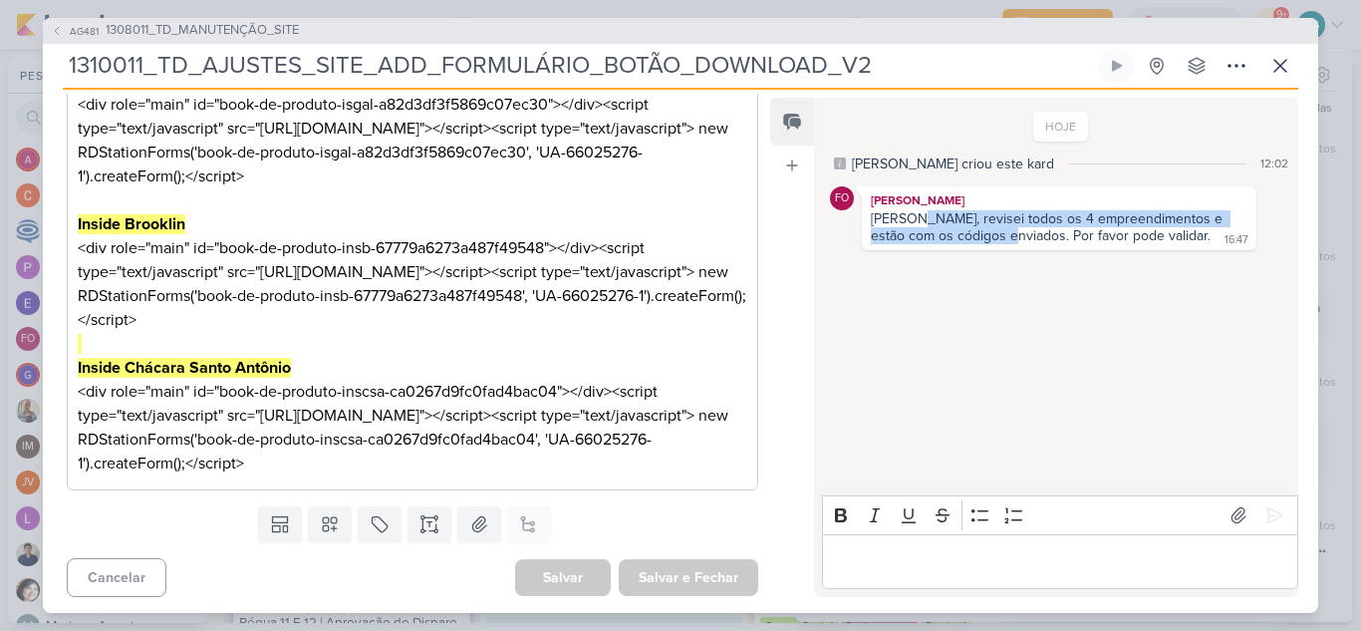
drag, startPoint x: 907, startPoint y: 218, endPoint x: 981, endPoint y: 241, distance: 78.2
click at [981, 241] on div "[PERSON_NAME], revisei todos os 4 empreendimentos e estão com os códigos enviad…" at bounding box center [1049, 227] width 356 height 34
copy div "revisei todos os 4 empreendimentos e estão com os códigos enviados."
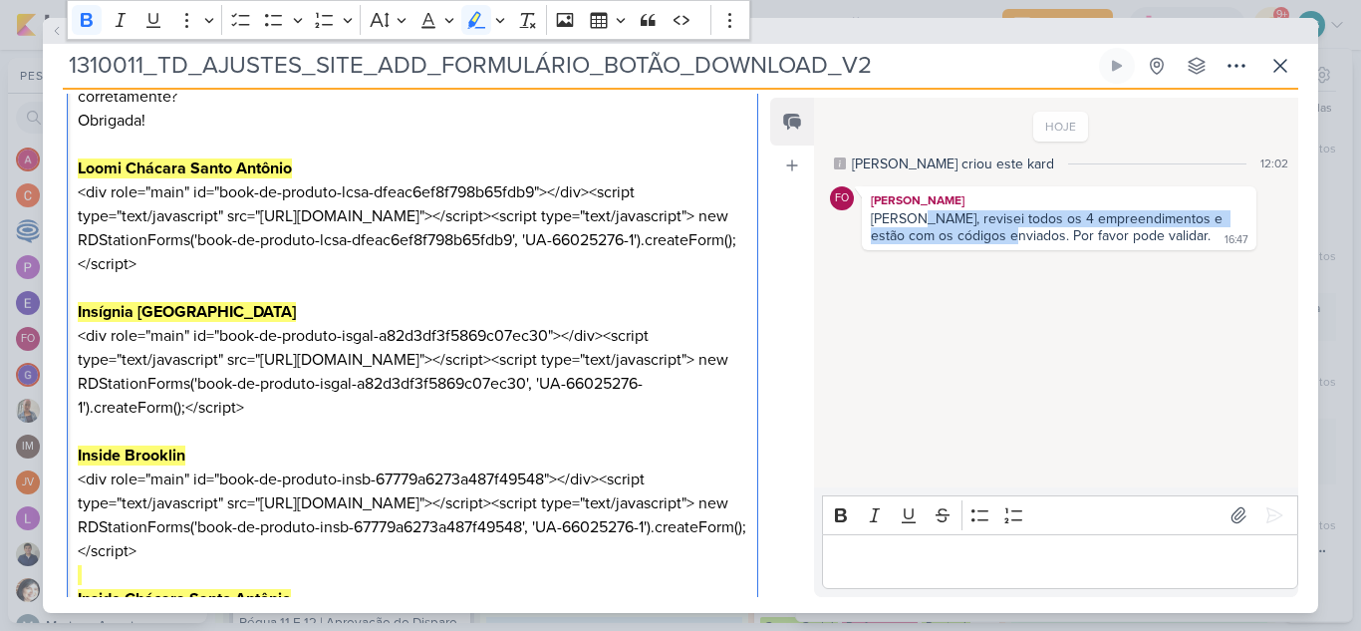
scroll to position [424, 0]
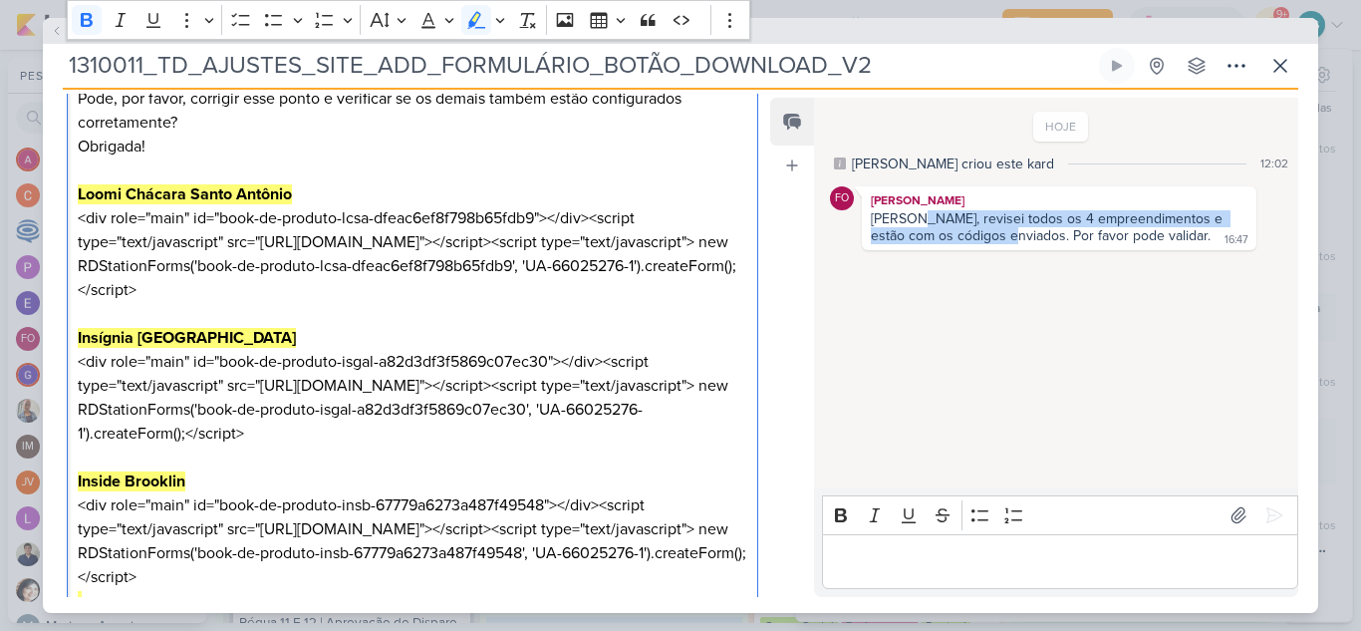
drag, startPoint x: 260, startPoint y: 570, endPoint x: 58, endPoint y: 197, distance: 424.0
click at [58, 197] on div "CLIENTES [PERSON_NAME] Time" at bounding box center [404, 306] width 723 height 900
copy div "Lorem Ipsumdo Sitam Consect <adi elit="sedd" ei="temp-in-utlabor-etdo-magna3al8…"
click at [1271, 72] on icon at bounding box center [1280, 66] width 24 height 24
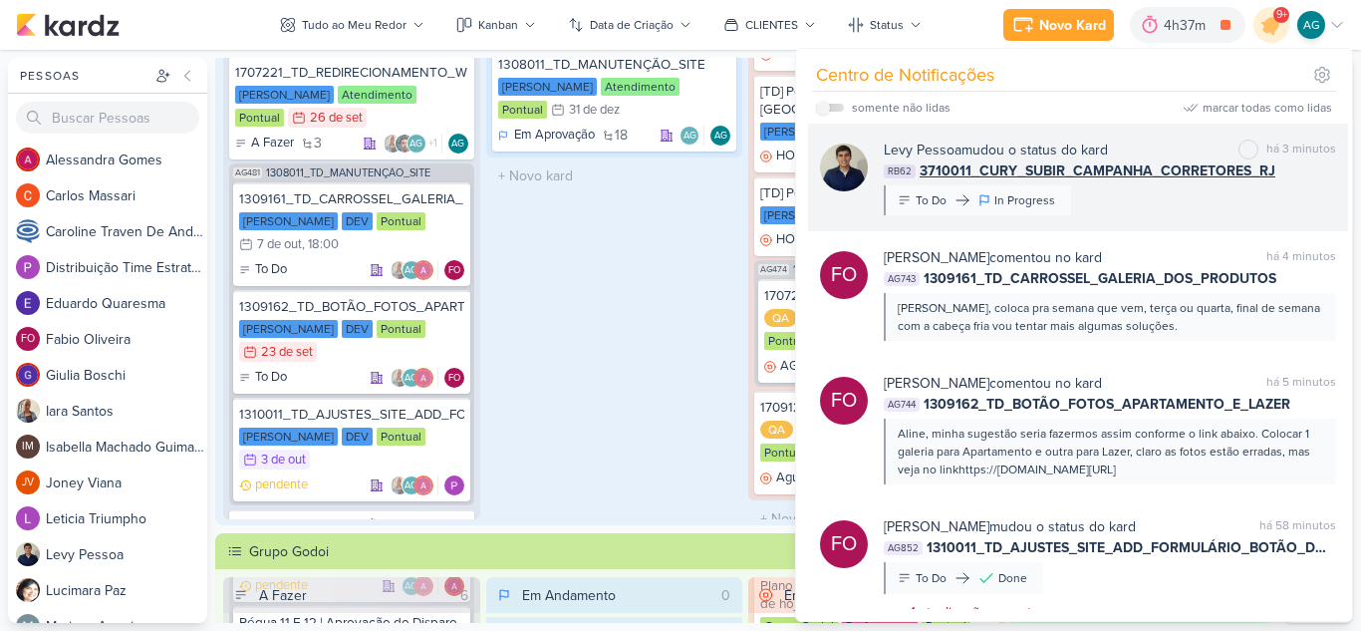
click at [1153, 191] on div "[PERSON_NAME] mudou o status do kard marcar como não lida há 3 minutos RB62 371…" at bounding box center [1110, 177] width 452 height 76
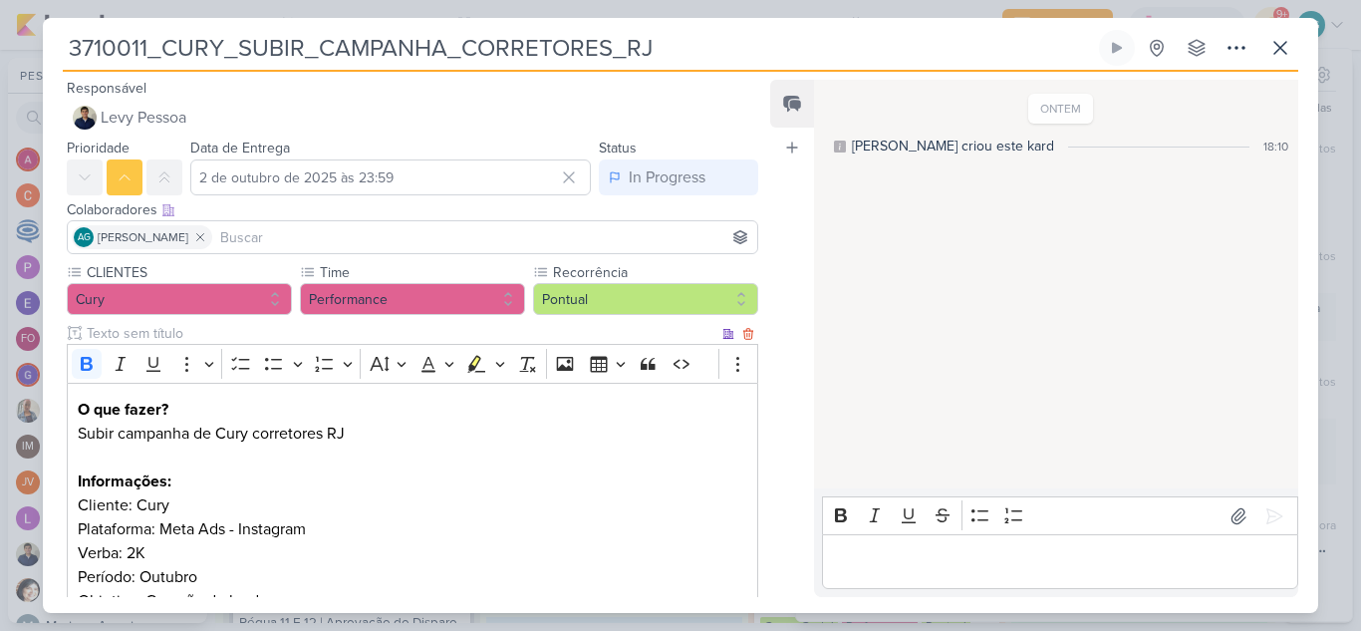
scroll to position [100, 0]
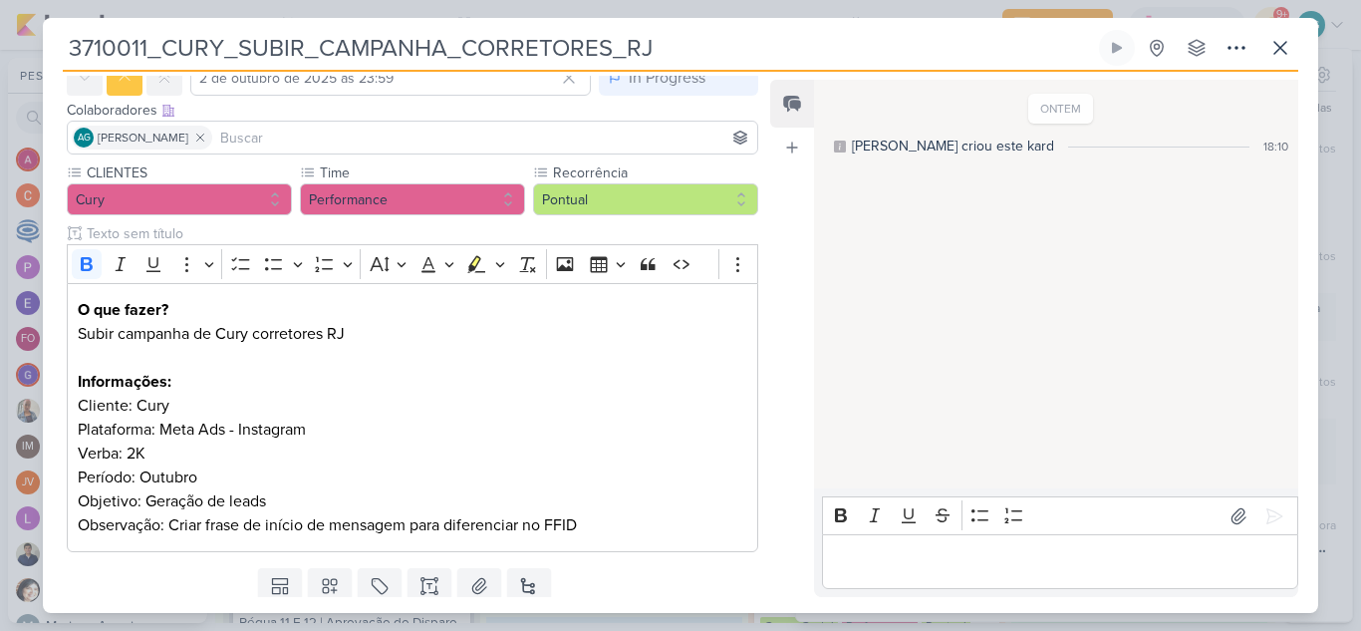
click at [939, 550] on p "Editor editing area: main" at bounding box center [1059, 562] width 455 height 24
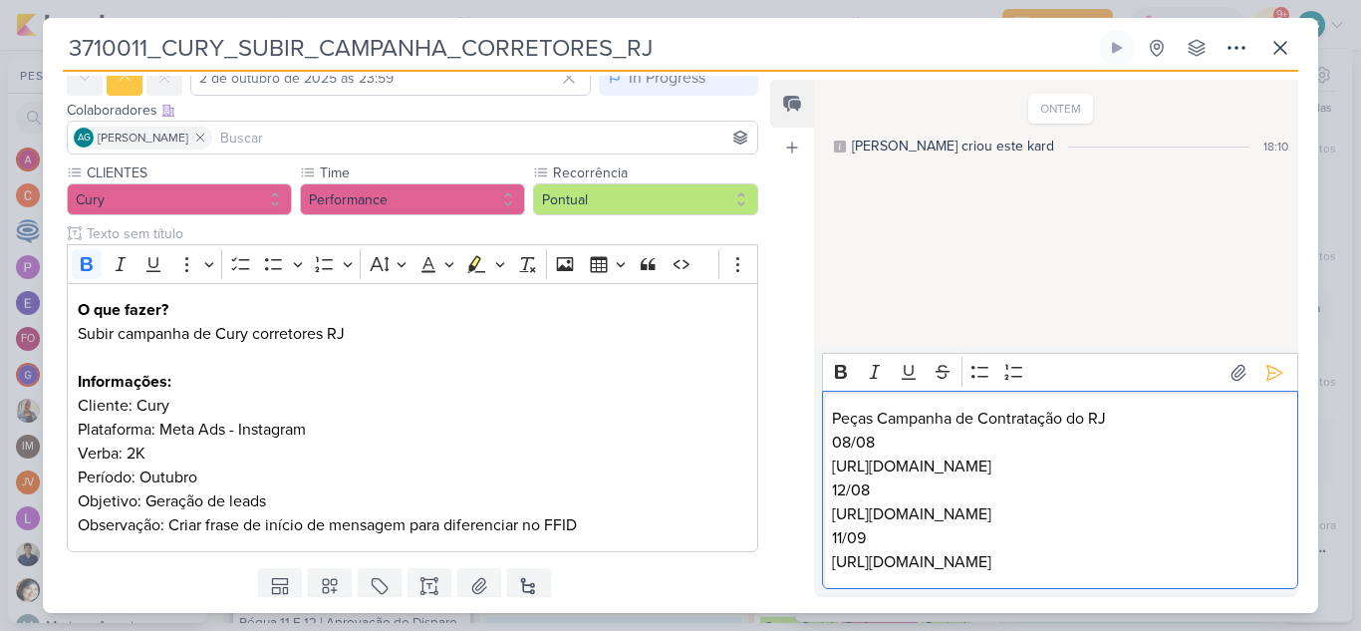
scroll to position [38, 0]
drag, startPoint x: 891, startPoint y: 391, endPoint x: 789, endPoint y: 384, distance: 101.9
click at [789, 384] on div "Feed Atrelar email Solte o email para atrelar ao kard ONTEM [PERSON_NAME] criou…" at bounding box center [1034, 338] width 528 height 517
click at [841, 365] on icon "Editor toolbar" at bounding box center [841, 372] width 12 height 14
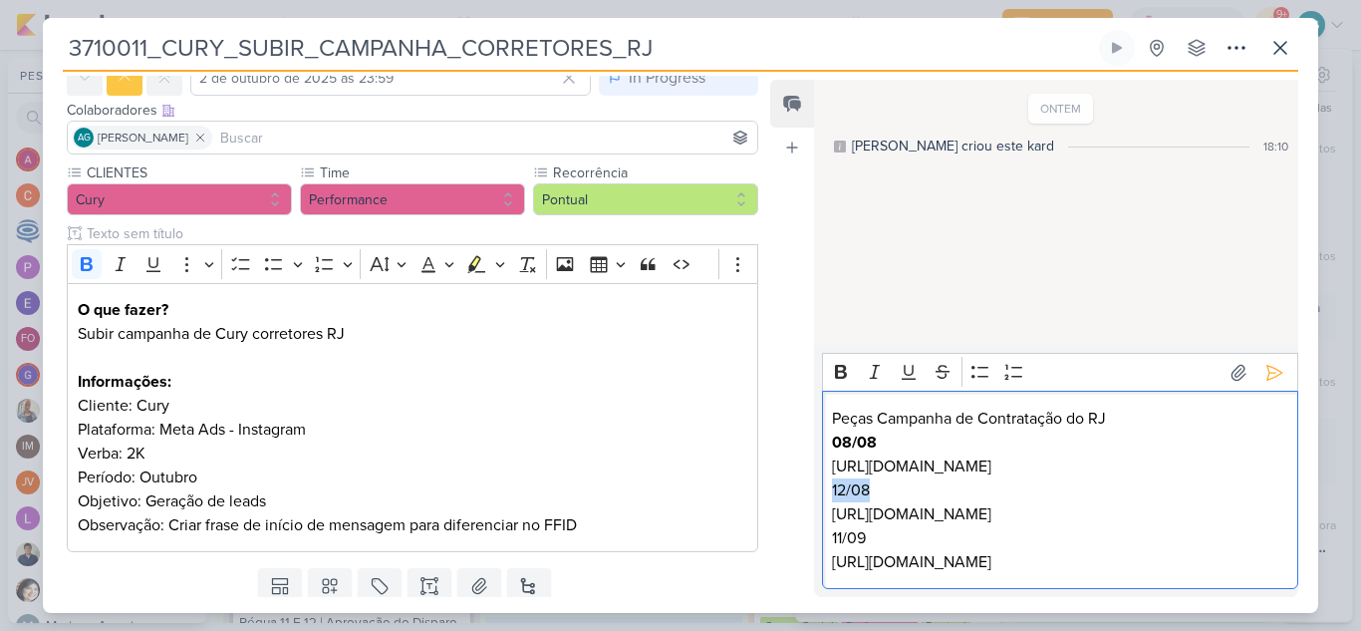
drag, startPoint x: 879, startPoint y: 507, endPoint x: 805, endPoint y: 501, distance: 74.0
click at [805, 501] on div "Feed Atrelar email Solte o email para atrelar ao kard ONTEM [PERSON_NAME] criou…" at bounding box center [1034, 338] width 528 height 517
click at [837, 362] on icon "Editor toolbar" at bounding box center [841, 372] width 20 height 20
click at [773, 507] on div "Feed Atrelar email Solte o email para atrelar ao kard ONTEM [PERSON_NAME] criou…" at bounding box center [1034, 338] width 528 height 517
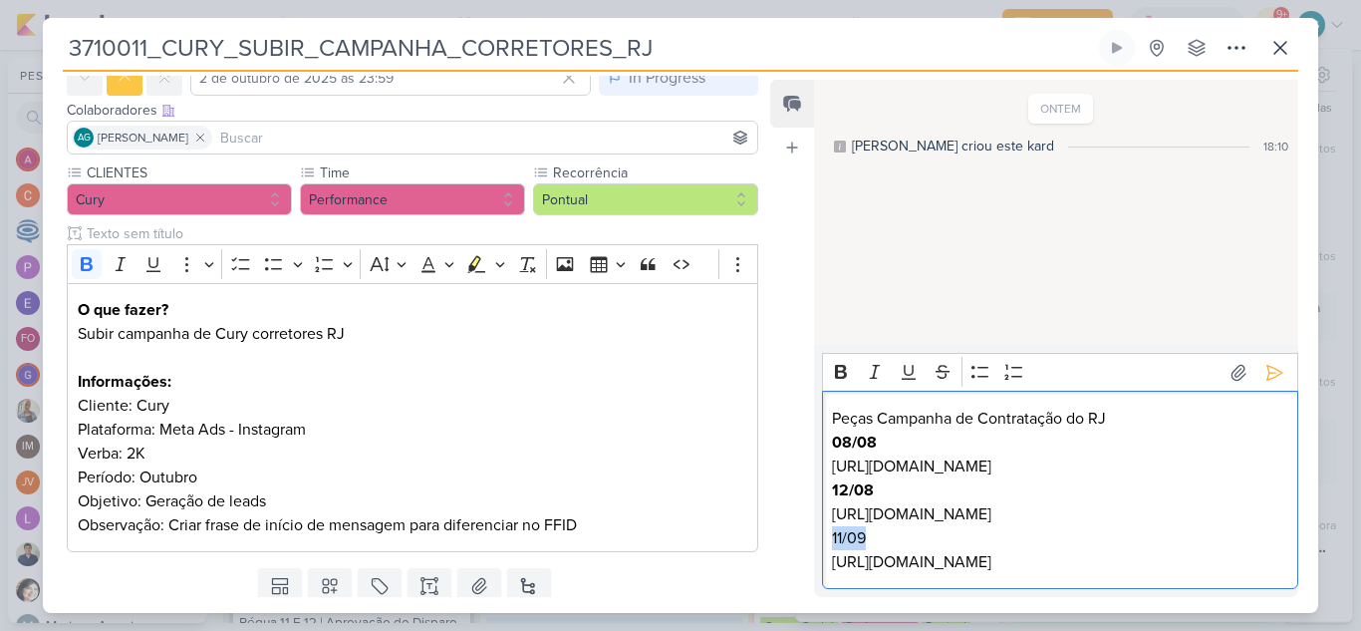
scroll to position [0, 0]
click at [838, 365] on icon "Editor toolbar" at bounding box center [841, 372] width 12 height 14
click at [962, 430] on p "08/08 [URL][DOMAIN_NAME]" at bounding box center [1059, 454] width 455 height 48
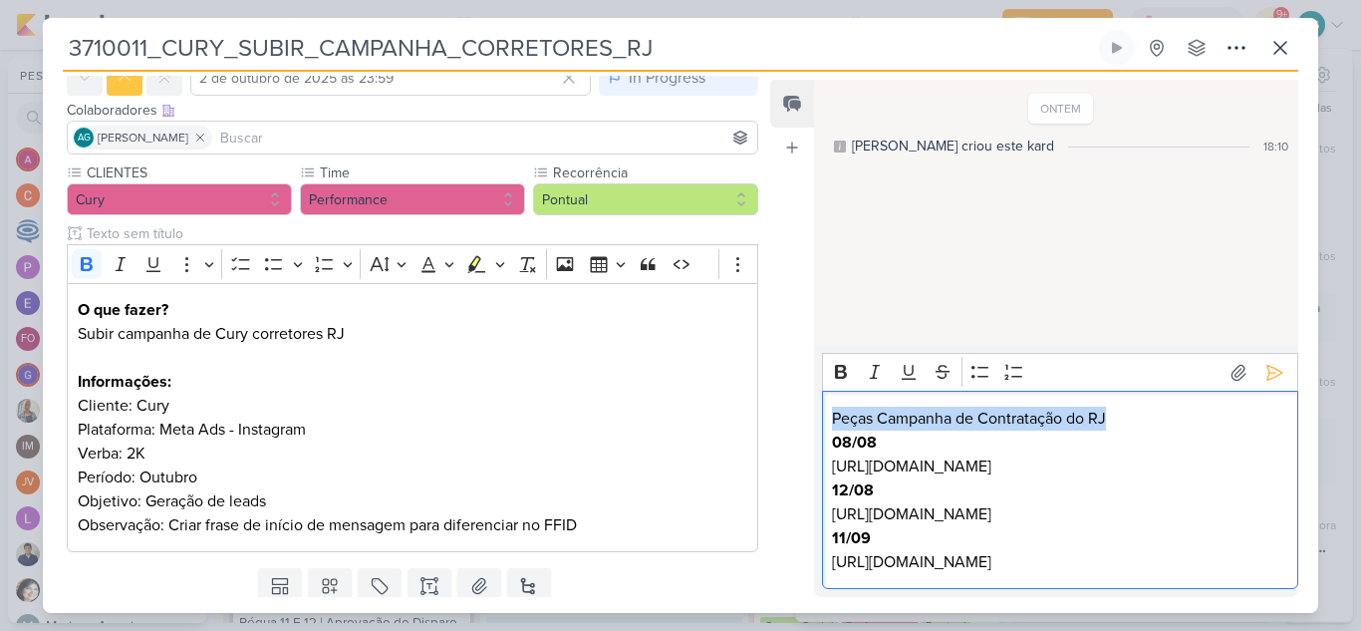
drag, startPoint x: 1126, startPoint y: 402, endPoint x: 820, endPoint y: 404, distance: 305.9
click at [820, 404] on div "Rich Text Editor Bold Italic Underline Strikethrough Bulleted List Numbered Lis…" at bounding box center [1056, 471] width 484 height 252
click at [843, 365] on icon "Editor toolbar" at bounding box center [841, 372] width 12 height 14
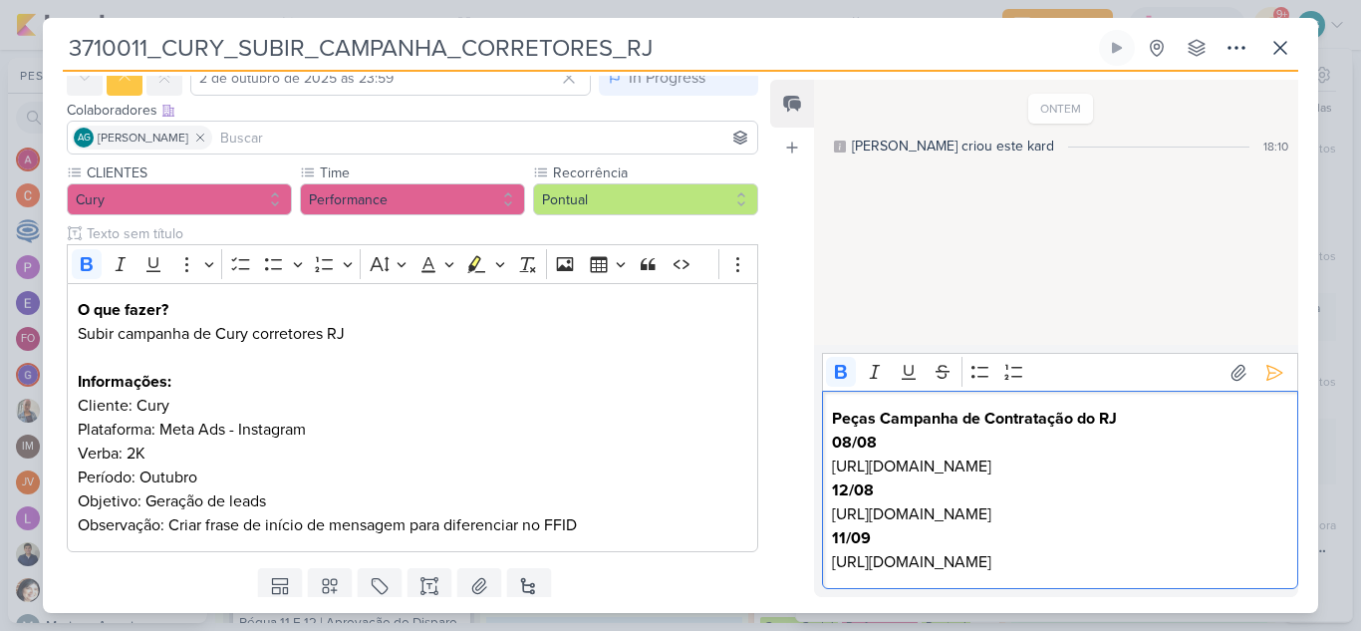
click at [1017, 433] on p "08/08 [URL][DOMAIN_NAME]" at bounding box center [1059, 454] width 455 height 48
click at [1264, 363] on icon at bounding box center [1274, 373] width 20 height 20
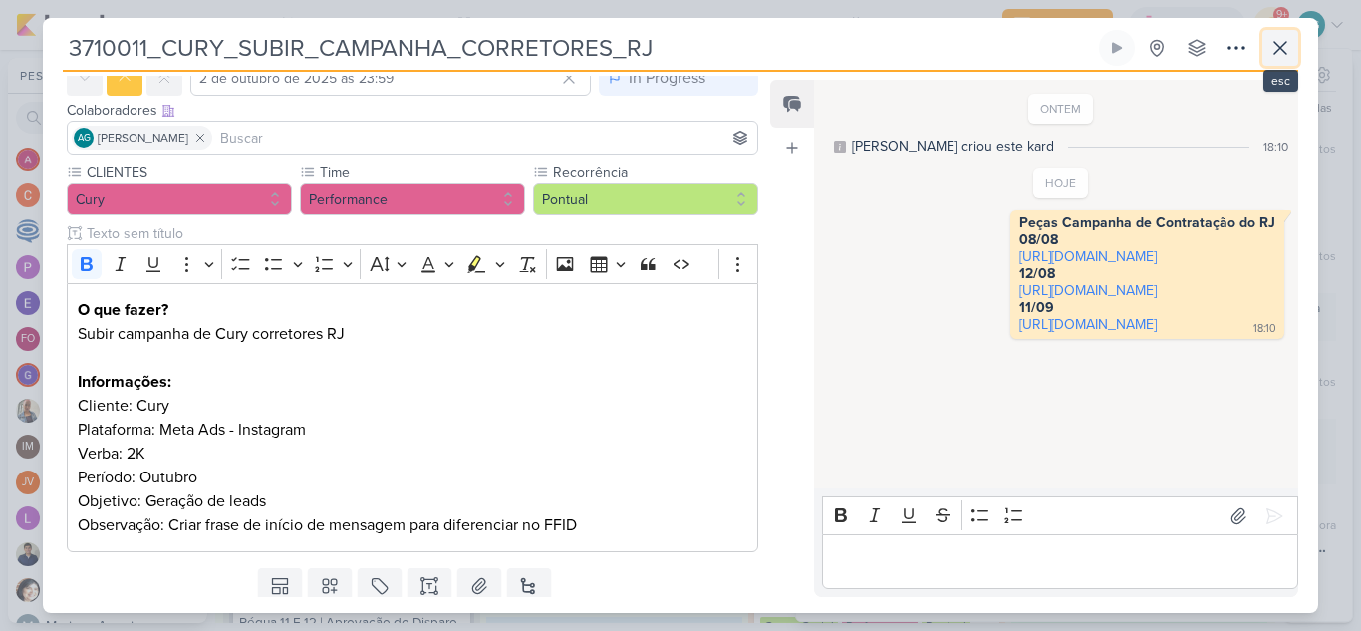
click at [1281, 53] on icon at bounding box center [1280, 48] width 24 height 24
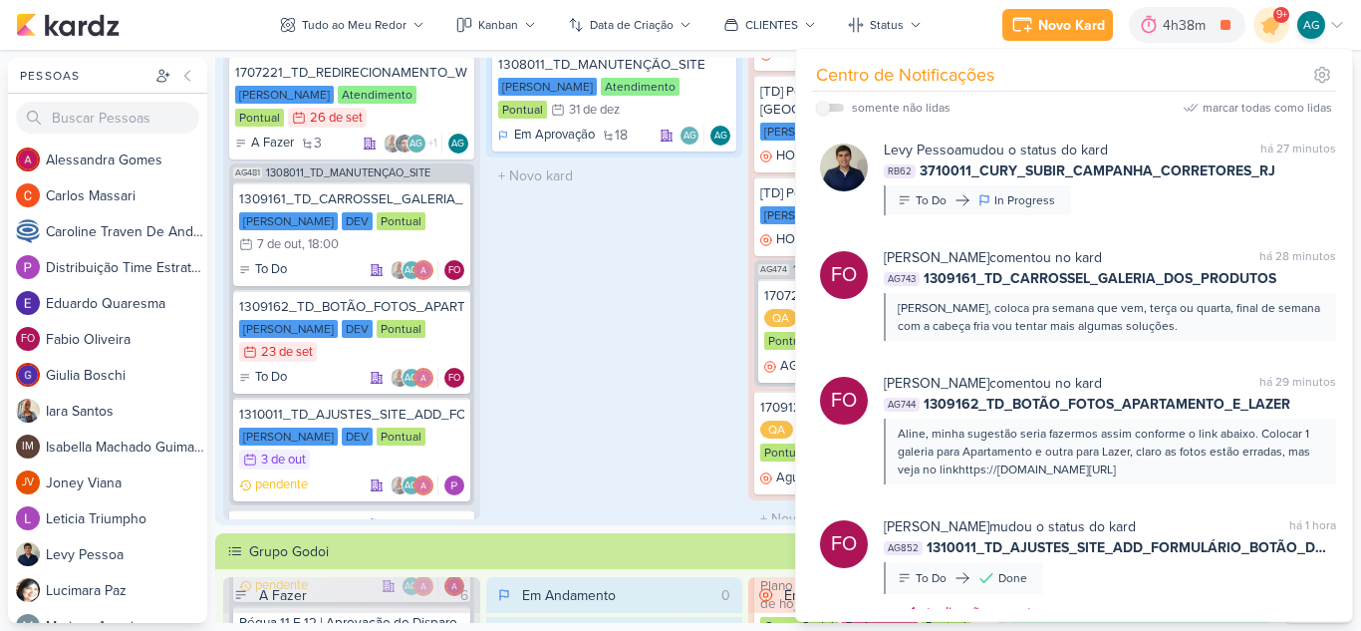
click at [649, 297] on div "Em Andamento 1 1308011_TD_MANUTENÇÃO_SITE [PERSON_NAME] Atendimento Pontual 31/…" at bounding box center [614, 260] width 257 height 517
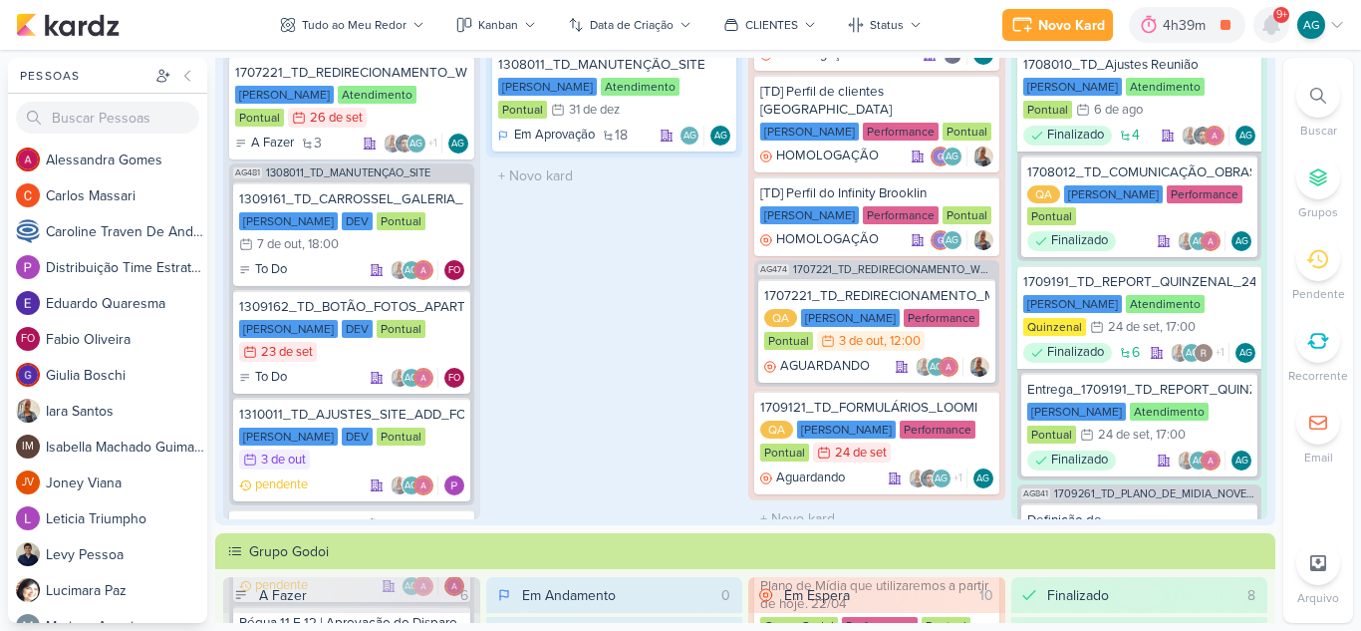
click at [1273, 33] on icon at bounding box center [1271, 25] width 16 height 18
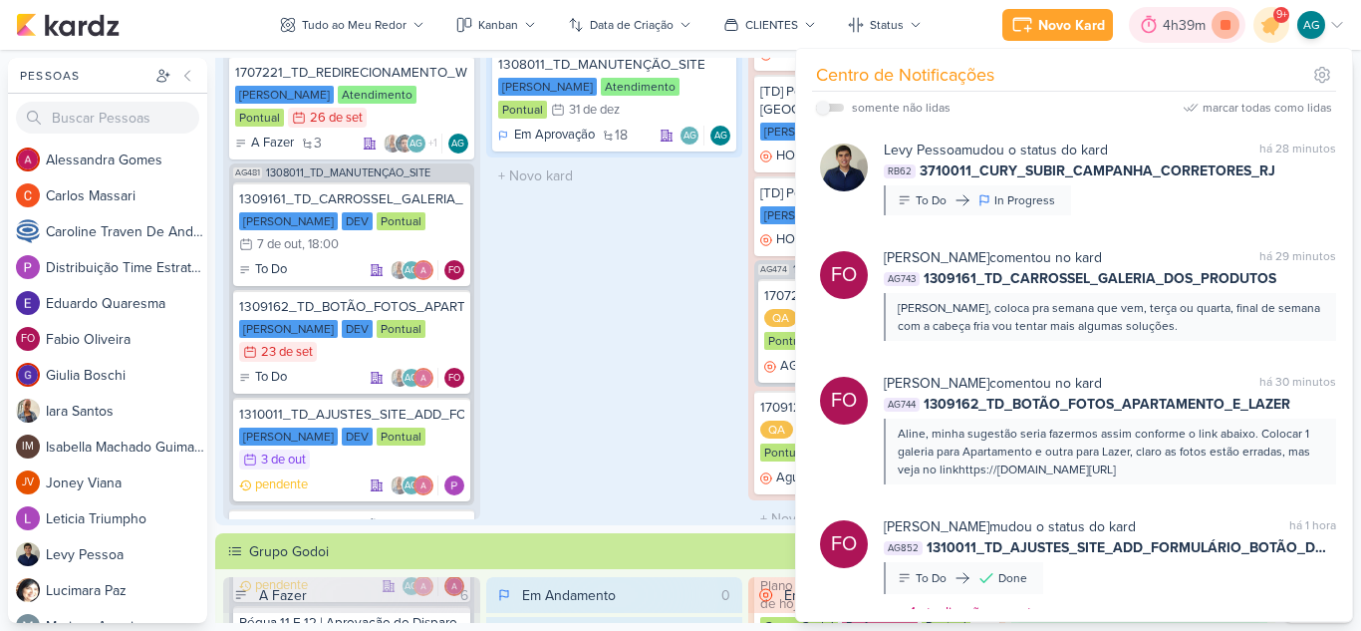
click at [1225, 30] on icon at bounding box center [1226, 25] width 10 height 10
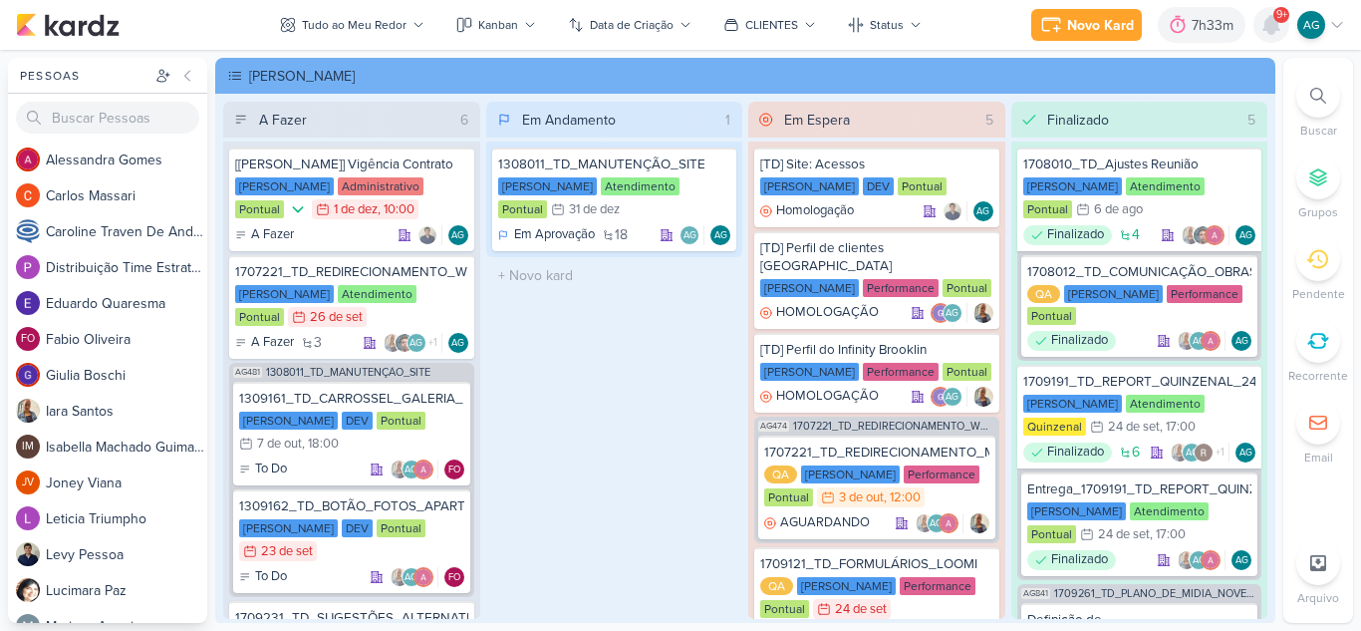
click at [1271, 34] on icon at bounding box center [1271, 25] width 16 height 18
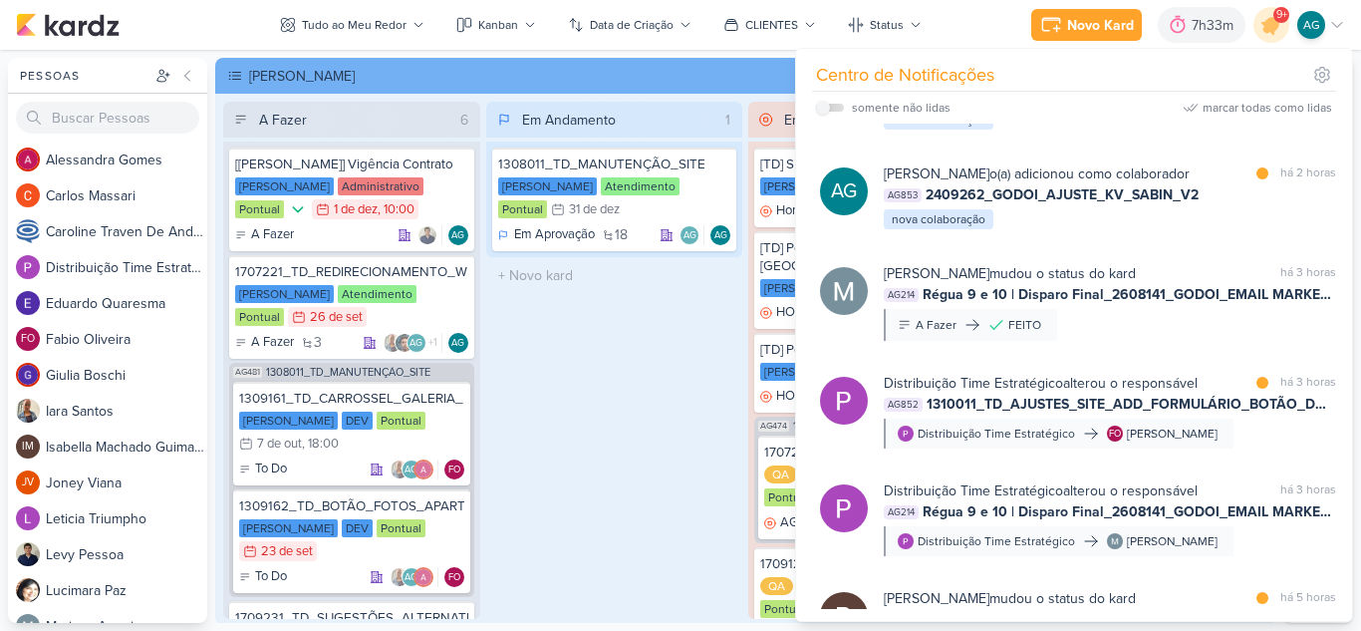
scroll to position [598, 0]
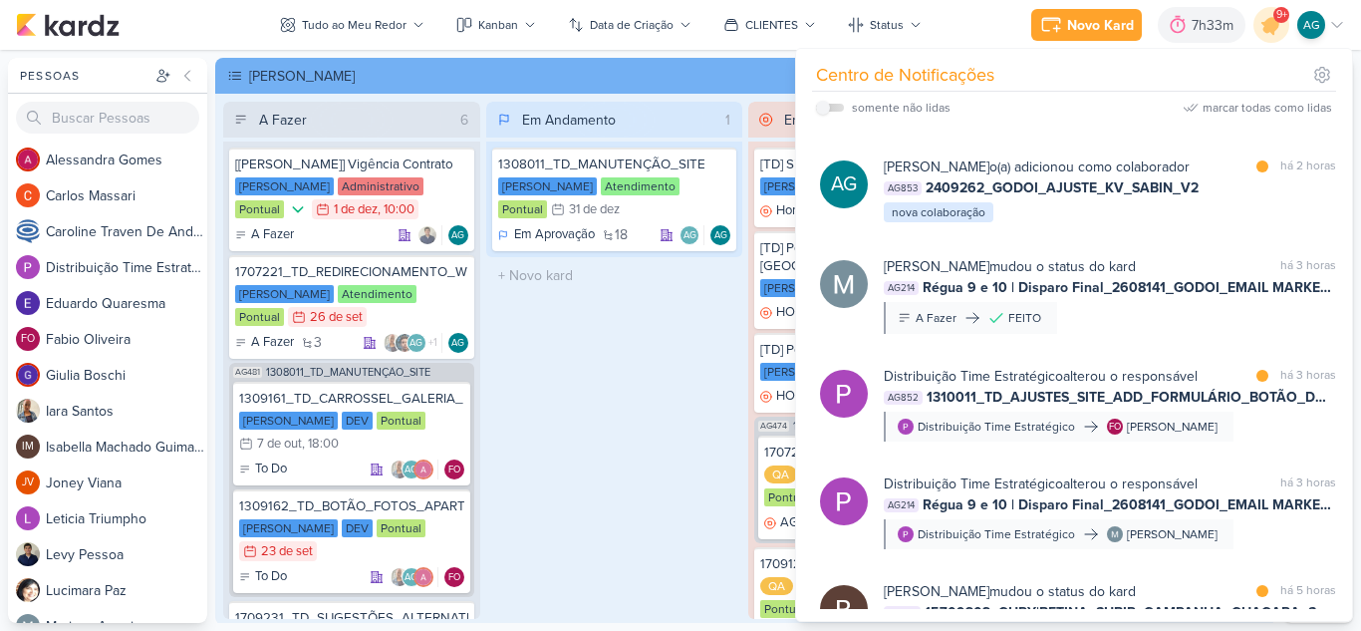
click at [630, 317] on div "Em Andamento 1 1308011_TD_MANUTENÇÃO_SITE [PERSON_NAME] Atendimento Pontual 31/…" at bounding box center [614, 360] width 257 height 517
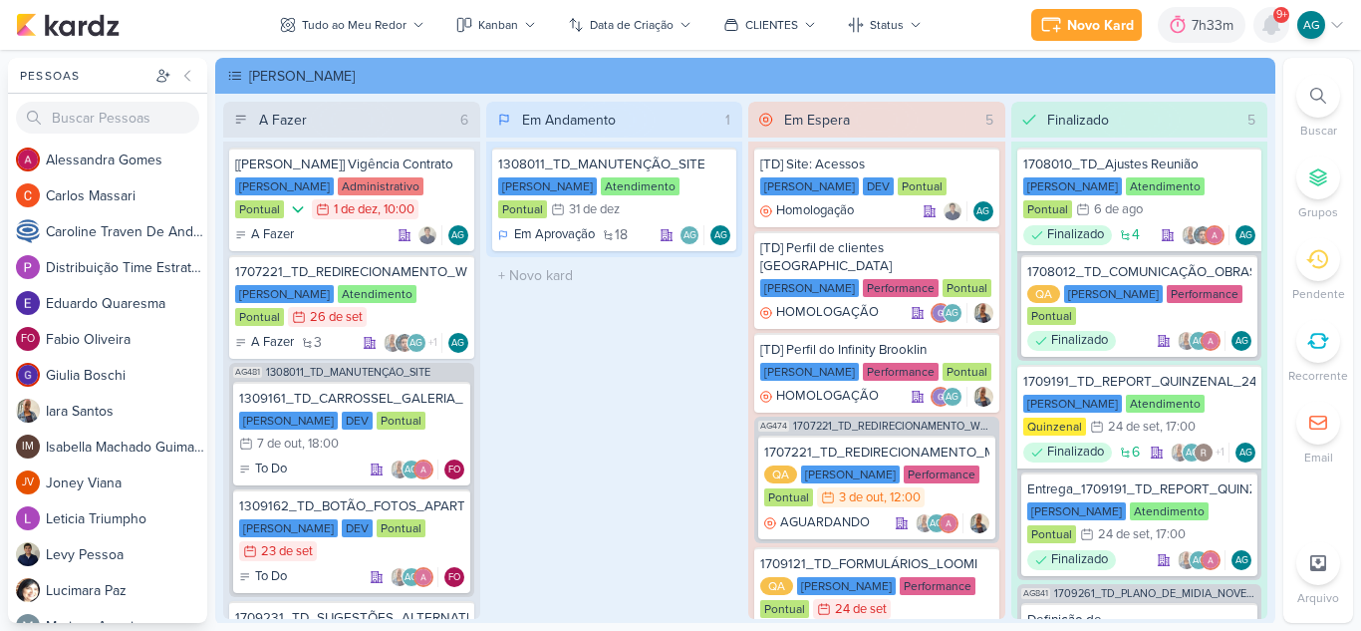
click at [1268, 29] on icon at bounding box center [1271, 25] width 16 height 18
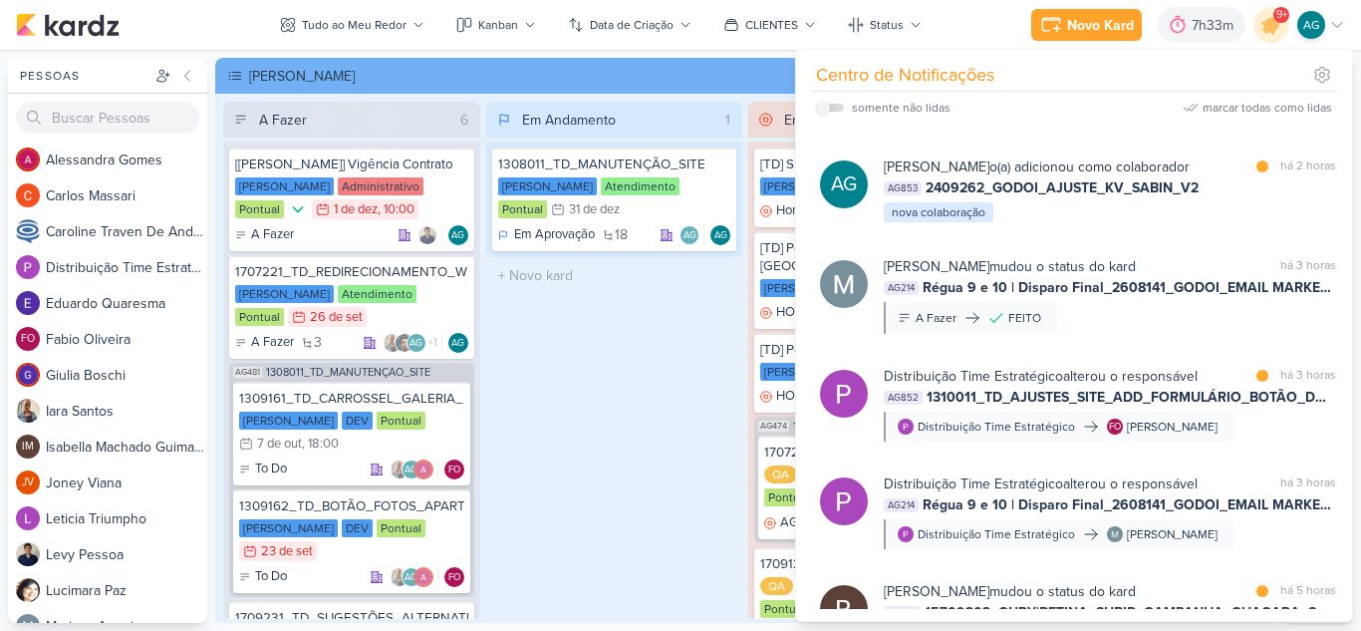
click at [687, 336] on div "Em Andamento 1 1308011_TD_MANUTENÇÃO_SITE [PERSON_NAME] Atendimento Pontual 31/…" at bounding box center [614, 360] width 257 height 517
